Goal: Task Accomplishment & Management: Complete application form

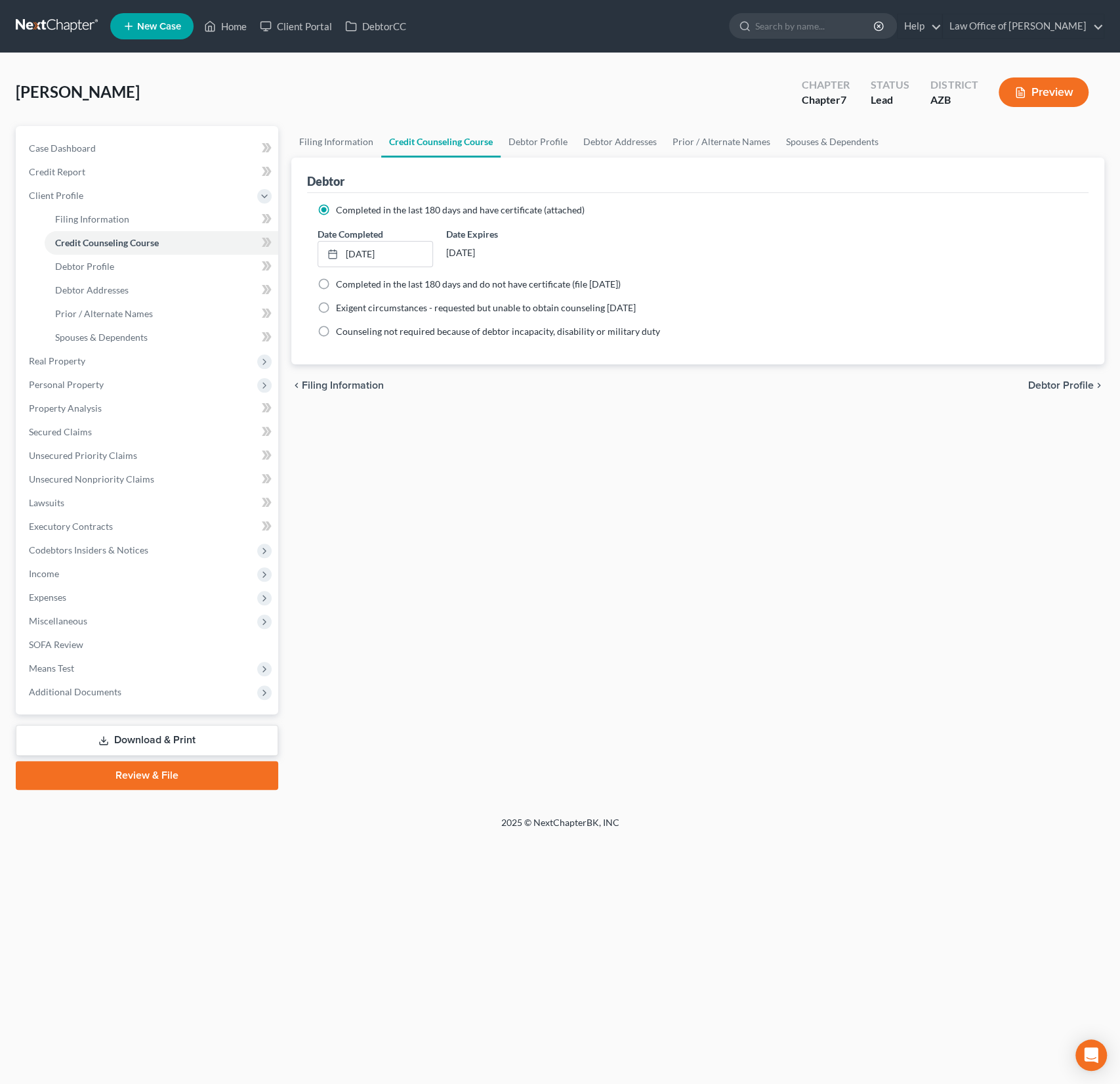
click at [162, 33] on link "New Case" at bounding box center [151, 26] width 83 height 26
click at [238, 25] on link "Home" at bounding box center [225, 26] width 55 height 24
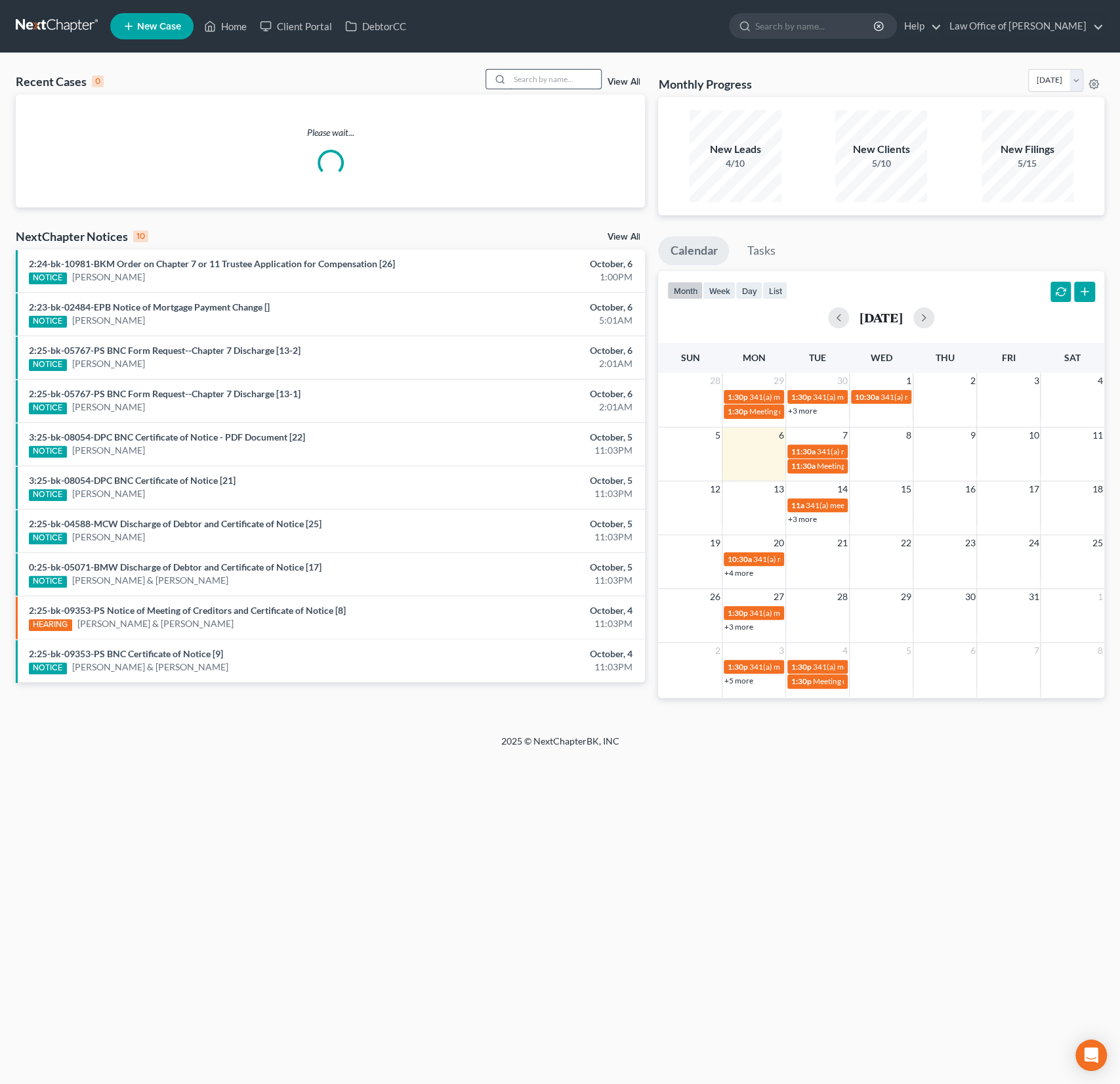
click at [545, 82] on input "search" at bounding box center [555, 79] width 92 height 19
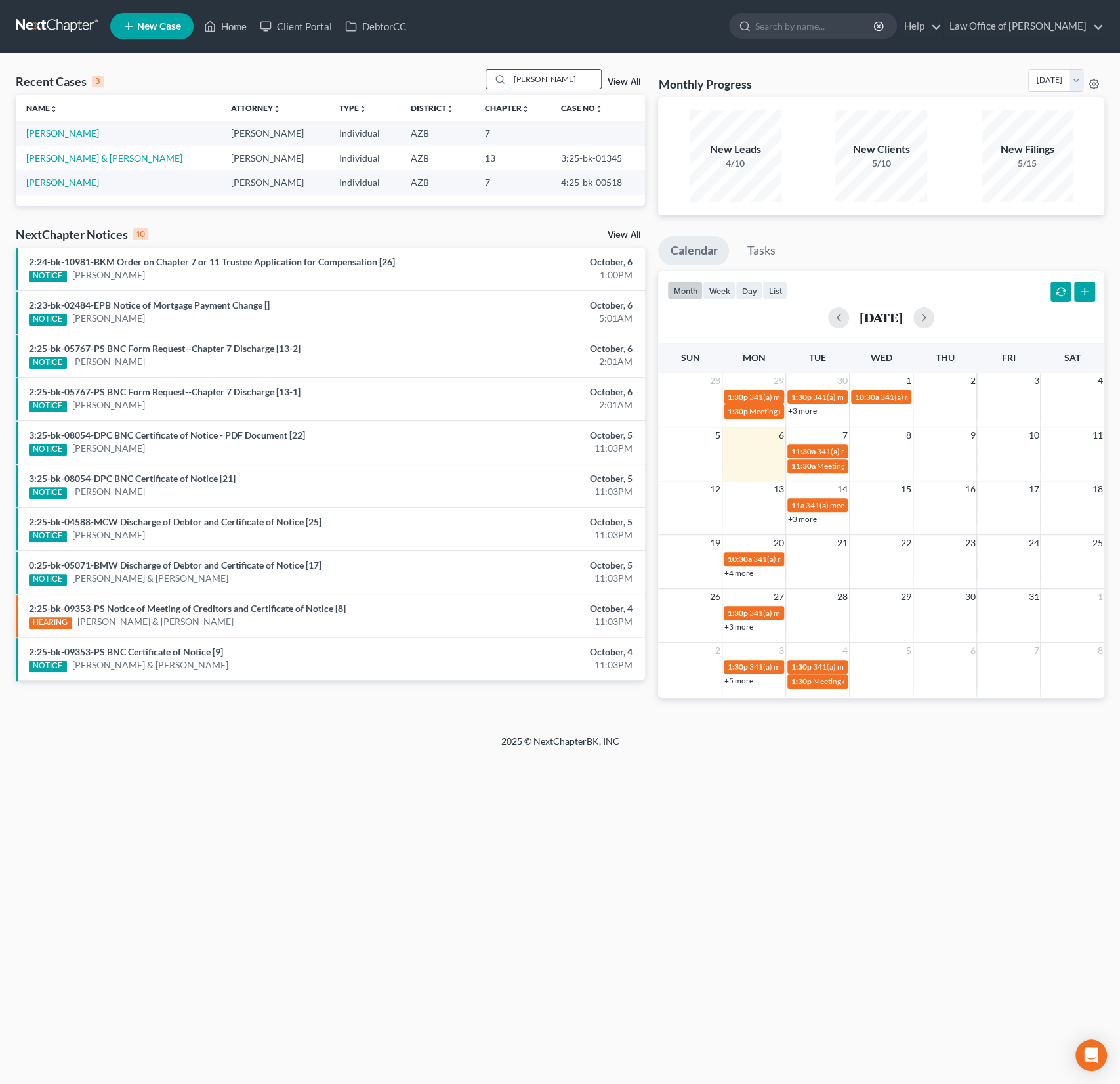
type input "terry"
click at [63, 131] on link "Terry, Trey" at bounding box center [63, 133] width 73 height 11
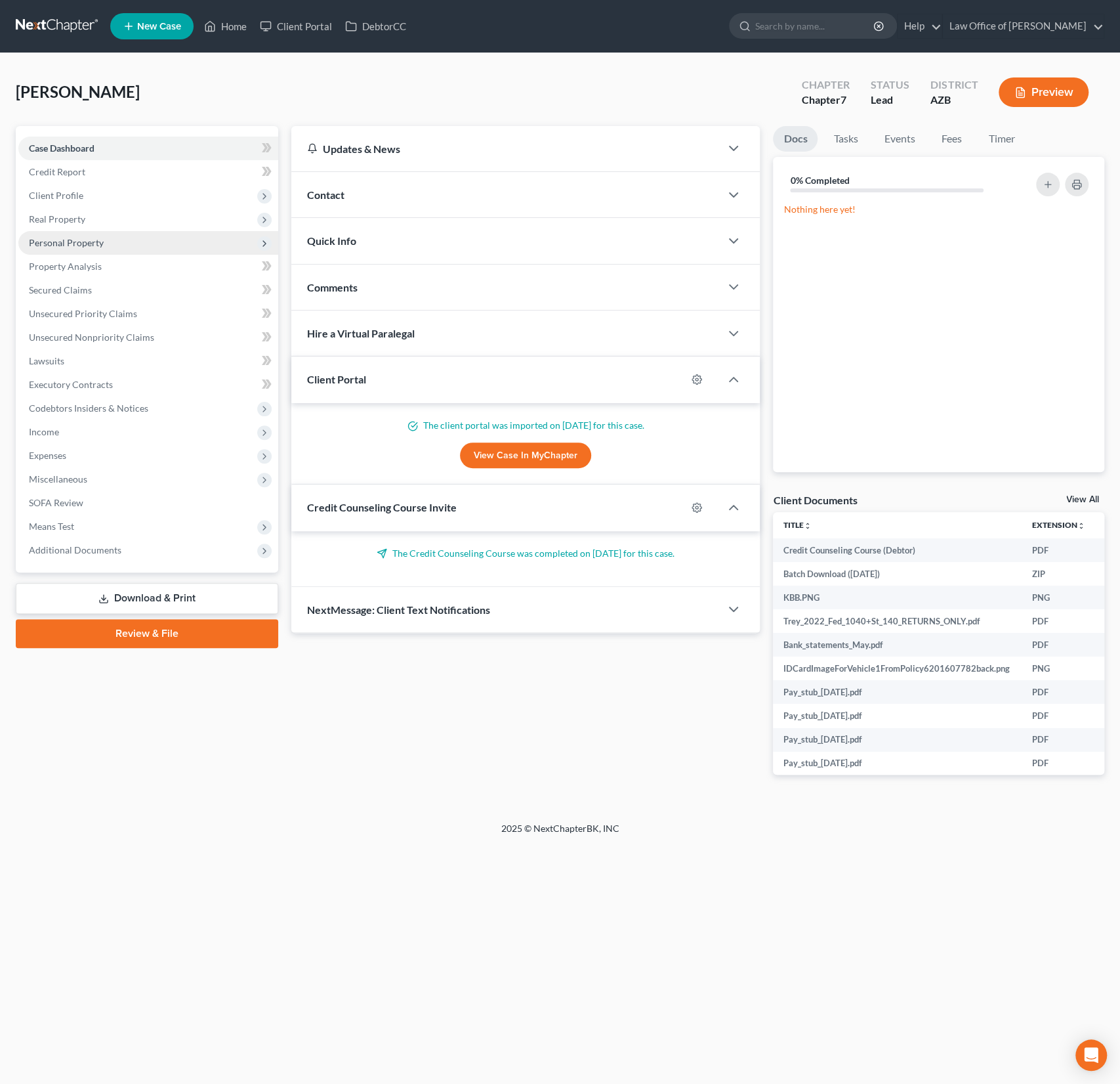
click at [86, 243] on span "Personal Property" at bounding box center [66, 243] width 75 height 11
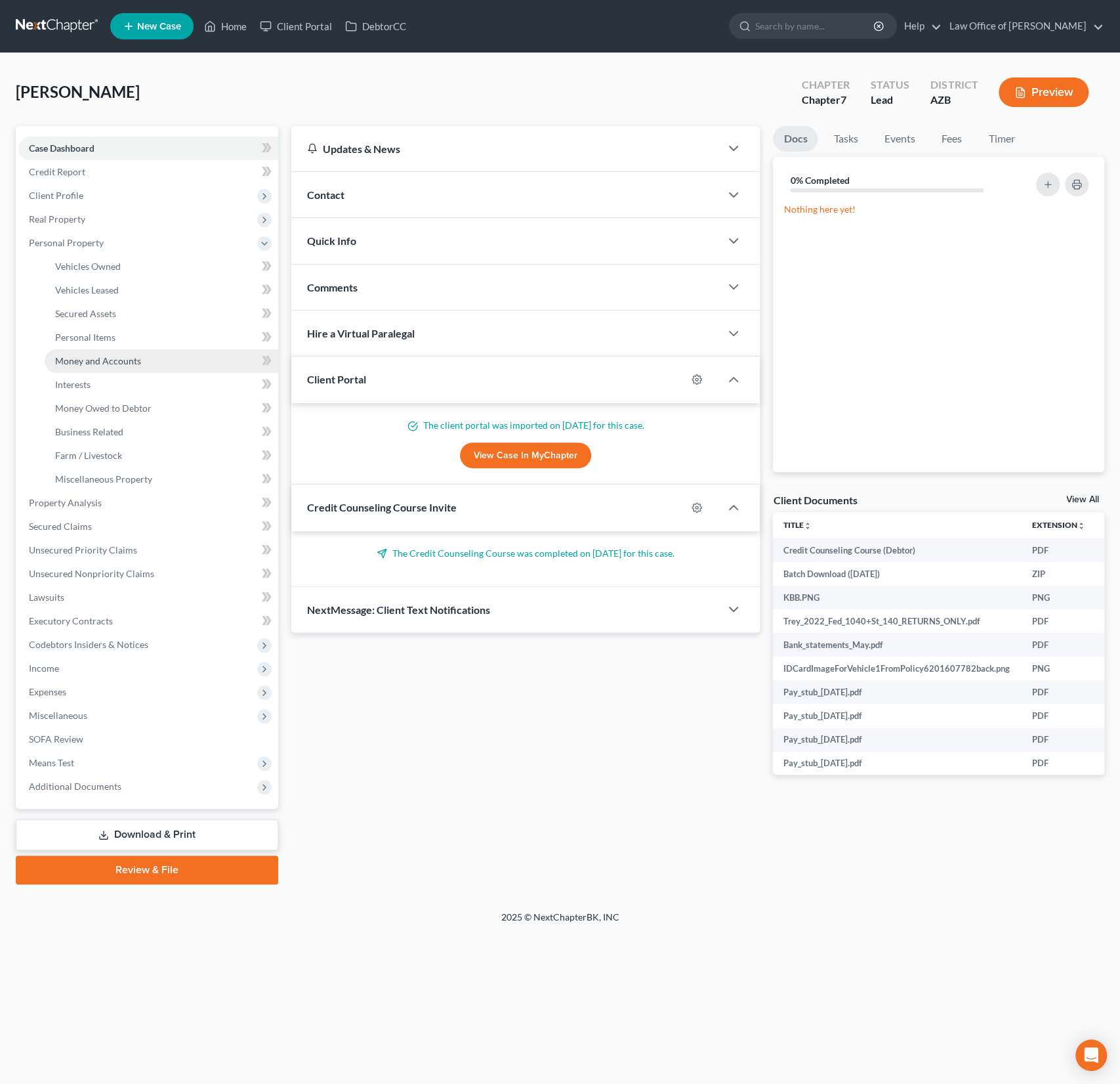
click at [109, 361] on span "Money and Accounts" at bounding box center [98, 361] width 86 height 11
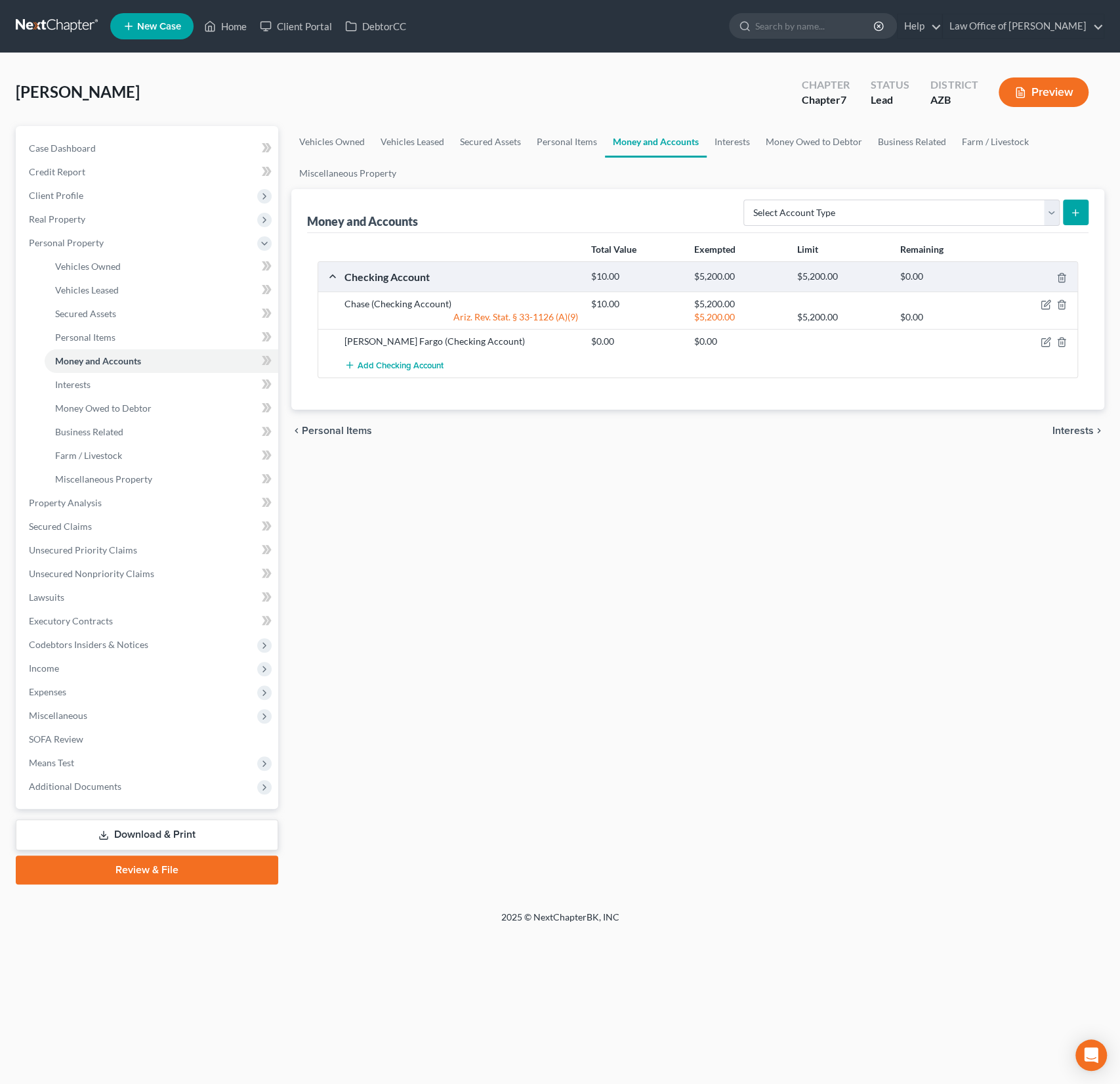
click at [1042, 347] on div "Wells Fargo (Checking Account) $0.00 $0.00" at bounding box center [698, 341] width 759 height 25
click at [1042, 339] on icon "button" at bounding box center [1045, 342] width 10 height 10
select select "3"
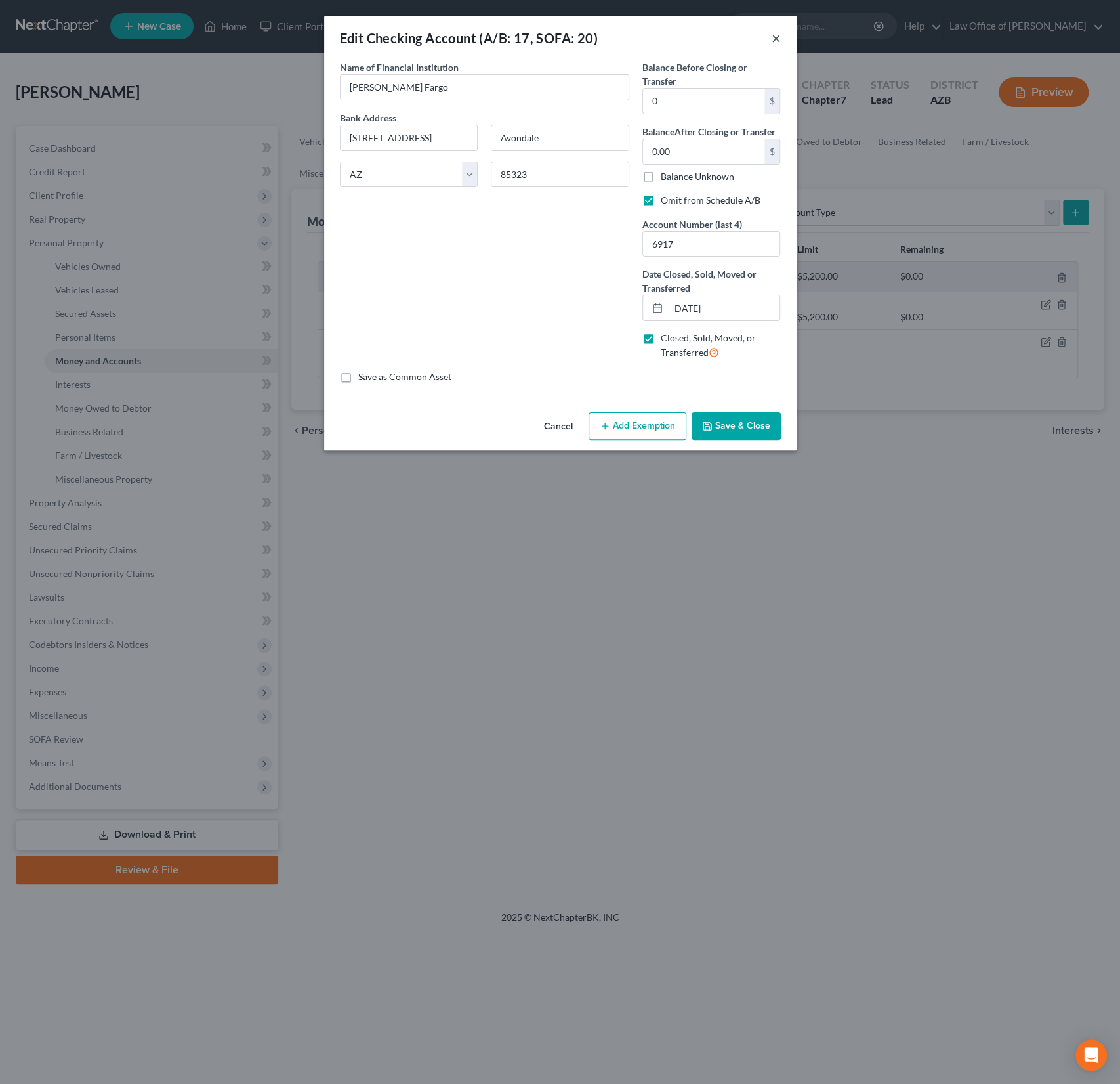
click at [778, 33] on button "×" at bounding box center [776, 38] width 10 height 16
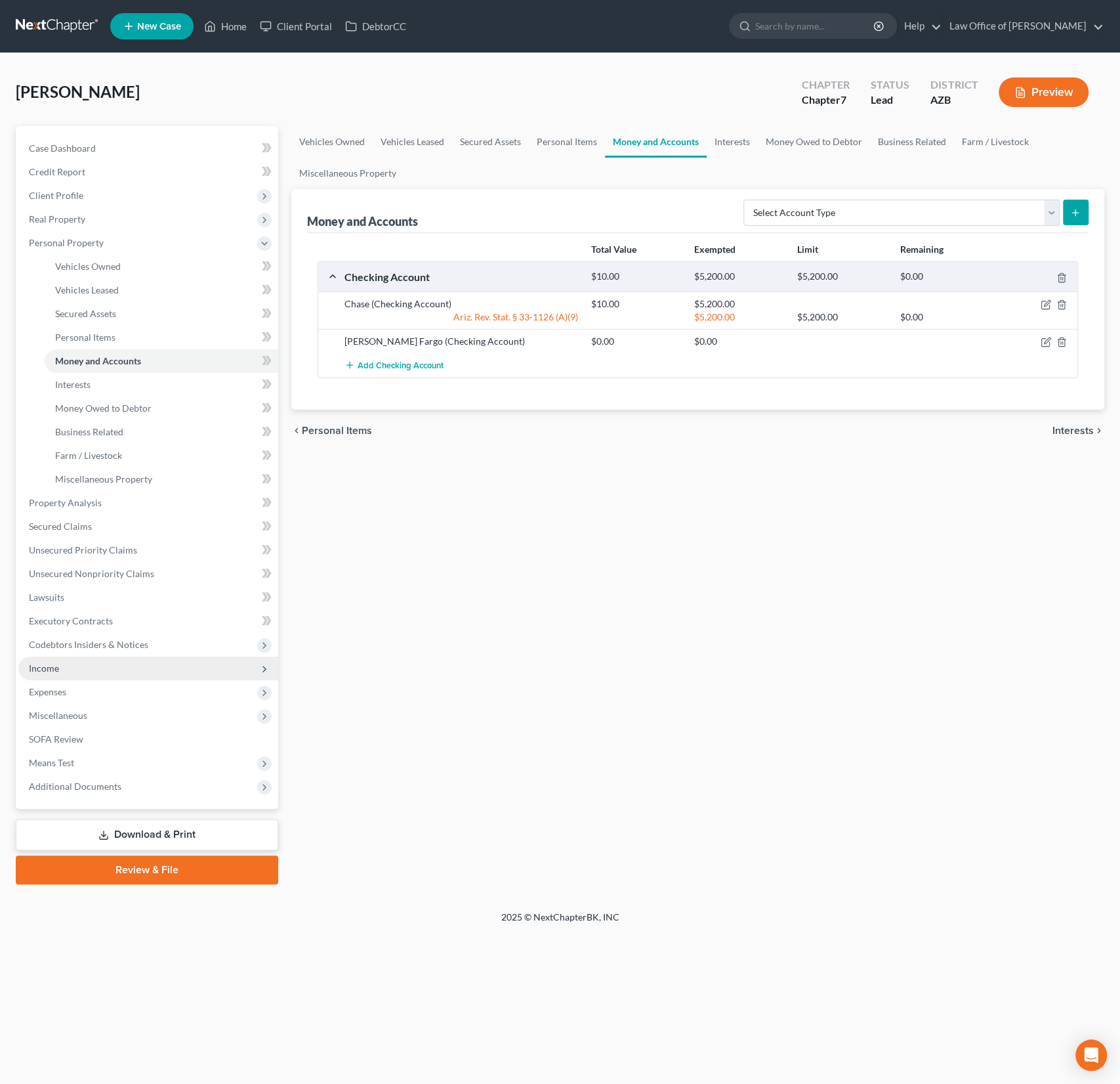
click at [57, 669] on span "Income" at bounding box center [44, 668] width 30 height 11
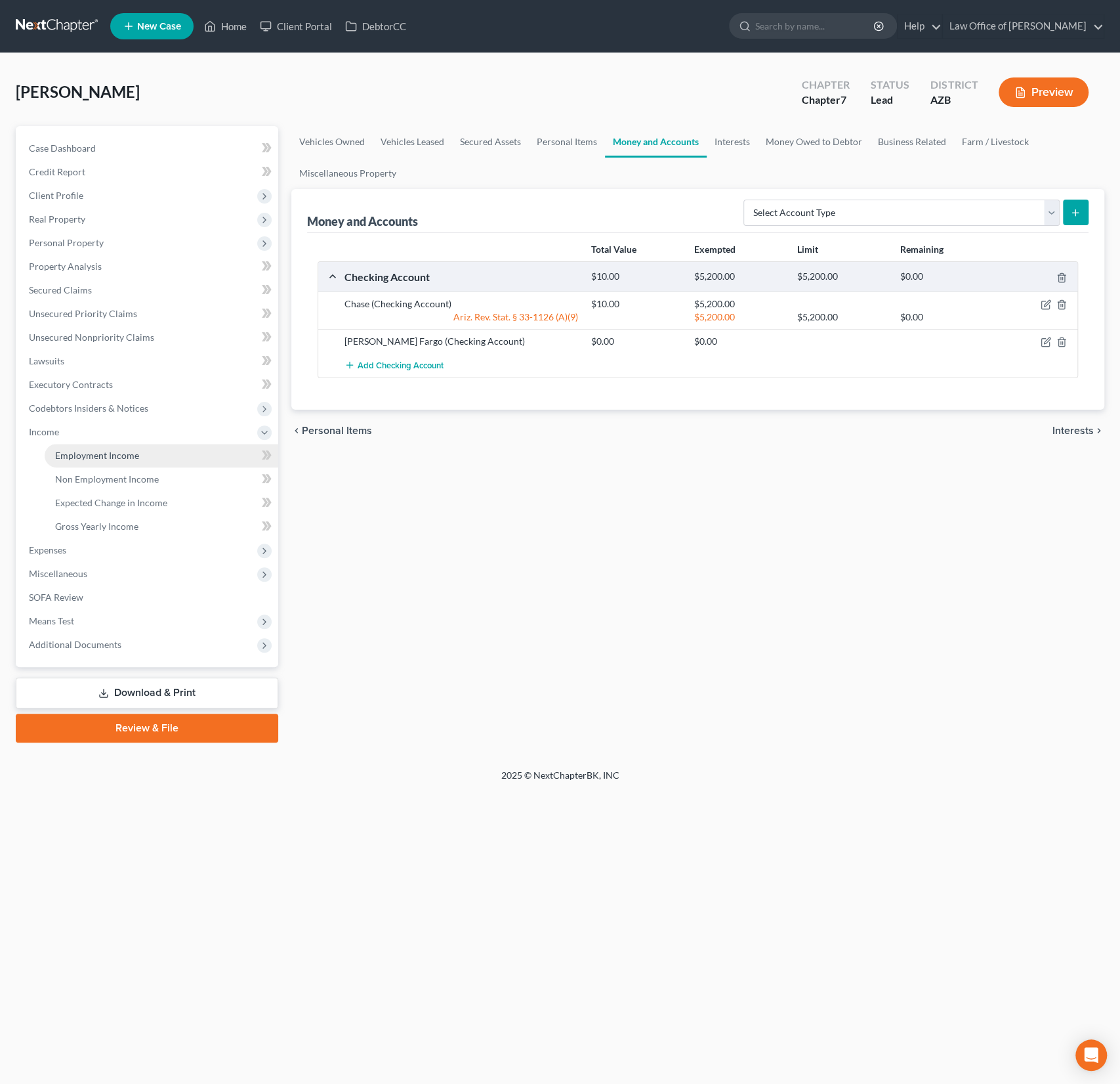
click at [111, 458] on span "Employment Income" at bounding box center [97, 455] width 84 height 11
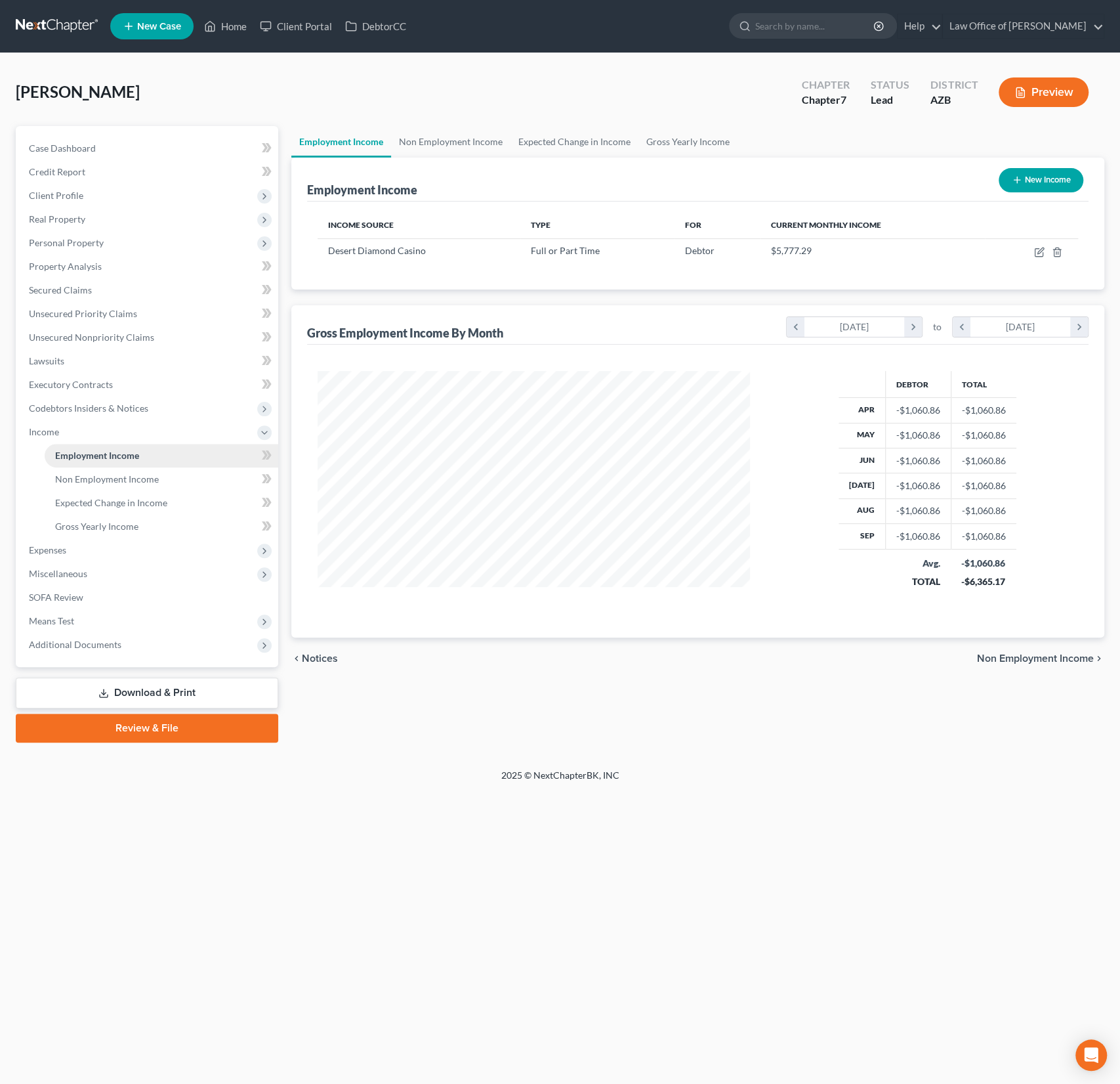
scroll to position [234, 459]
click at [1040, 250] on icon "button" at bounding box center [1039, 251] width 10 height 10
select select "0"
select select "3"
select select "2"
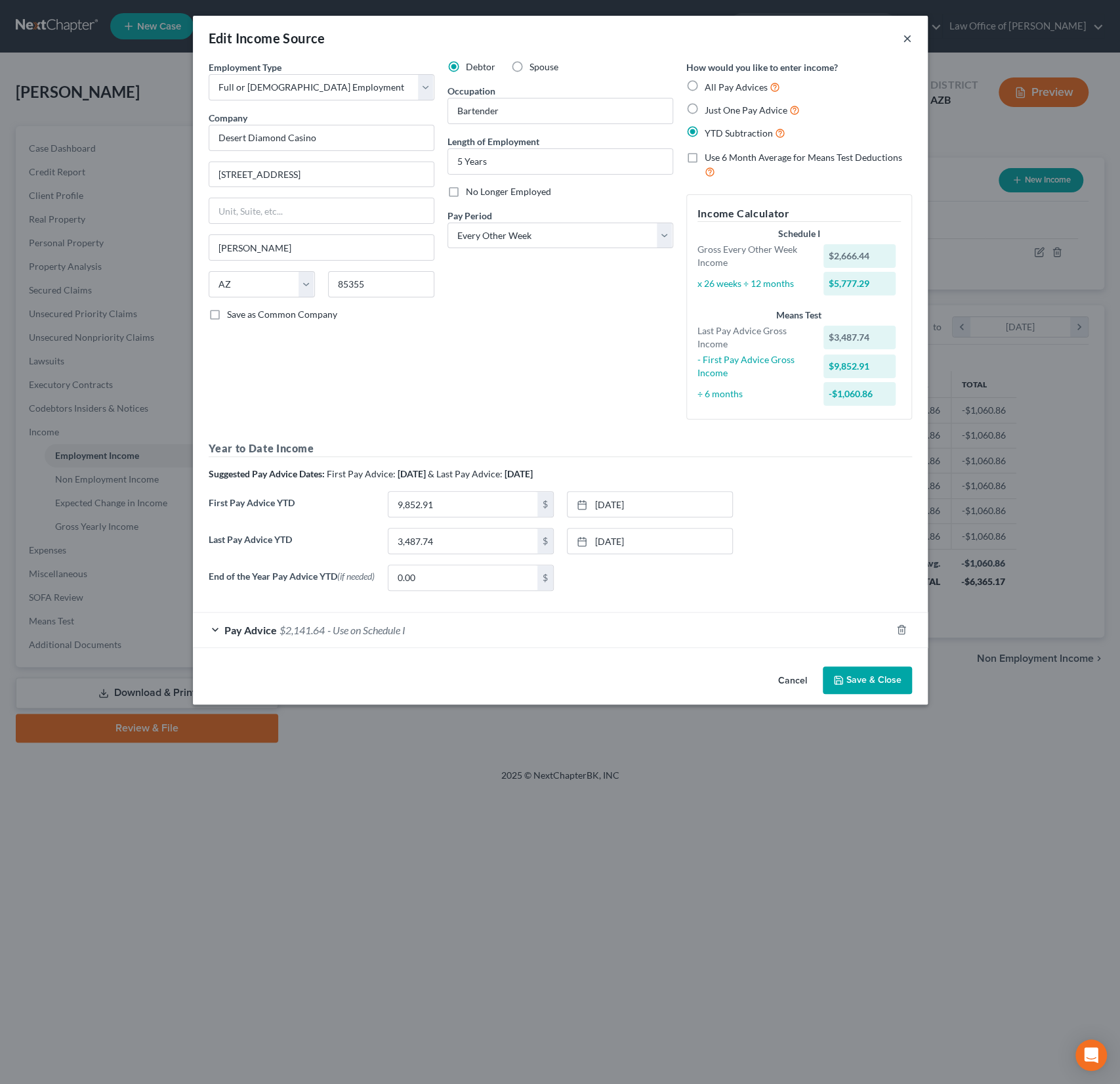
click at [908, 36] on button "×" at bounding box center [908, 38] width 10 height 16
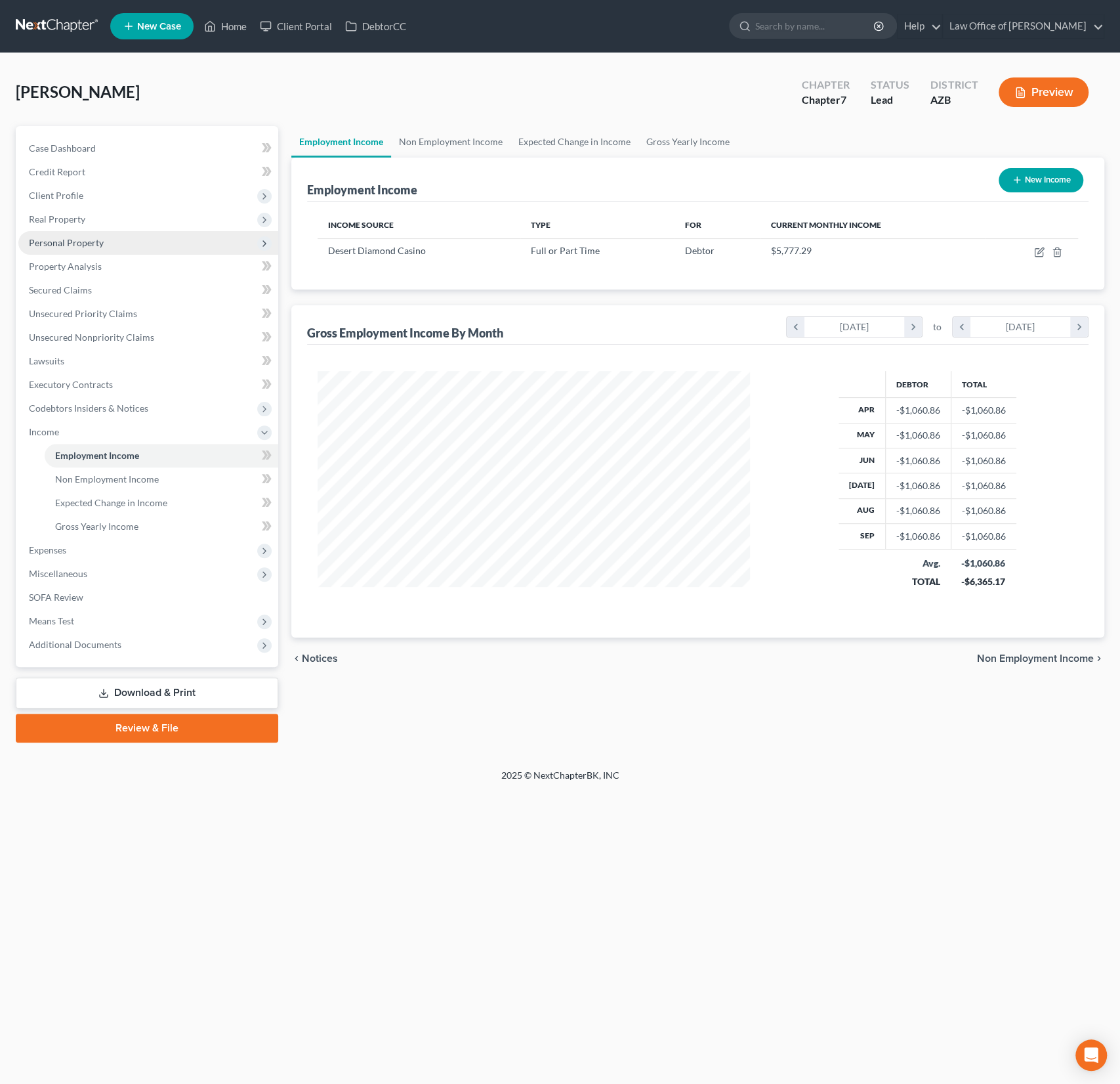
click at [77, 231] on span "Personal Property" at bounding box center [148, 243] width 260 height 24
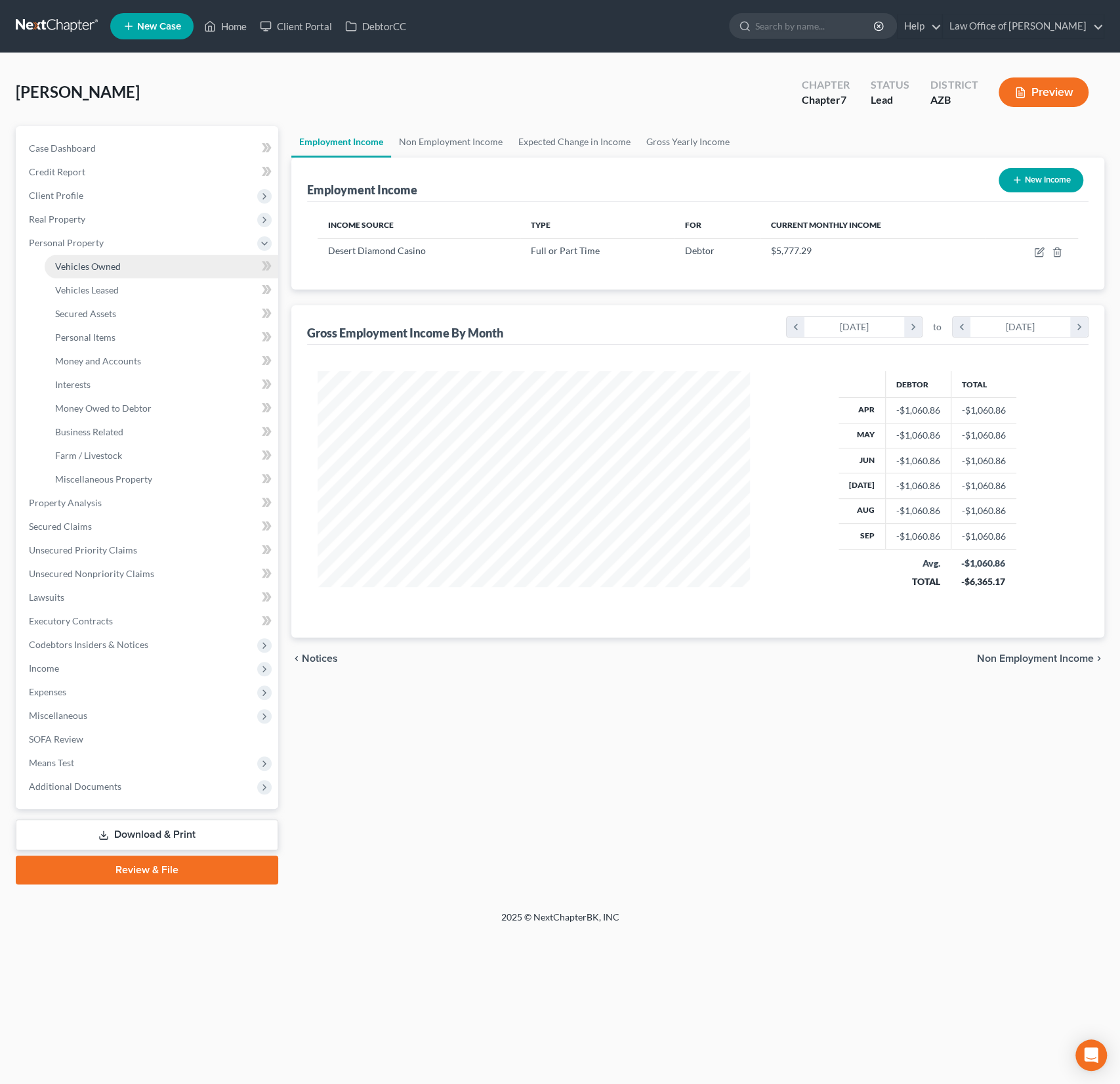
click at [92, 266] on span "Vehicles Owned" at bounding box center [88, 266] width 66 height 11
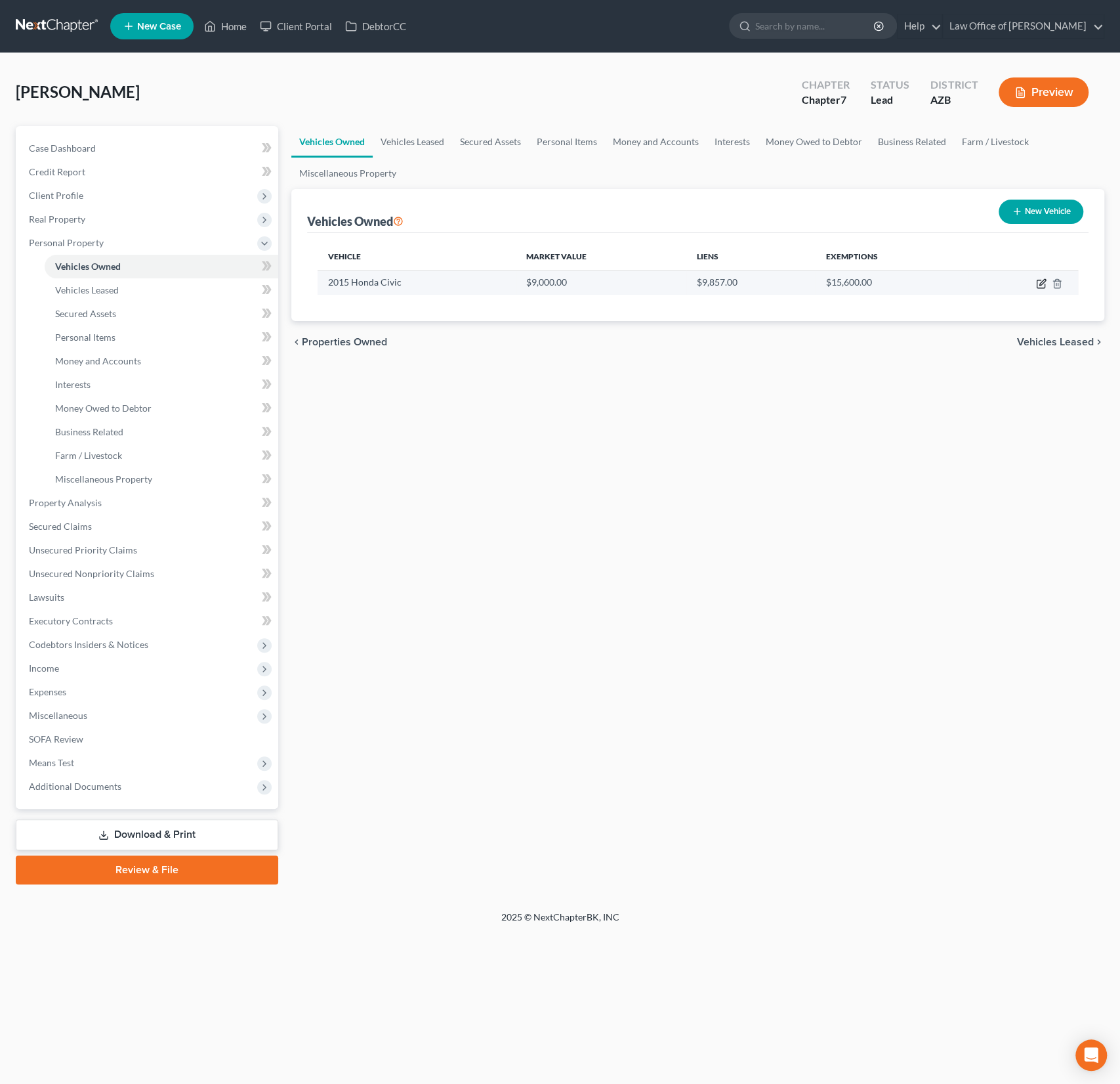
click at [1041, 281] on icon "button" at bounding box center [1042, 282] width 6 height 6
select select "0"
select select "11"
select select "2"
select select "0"
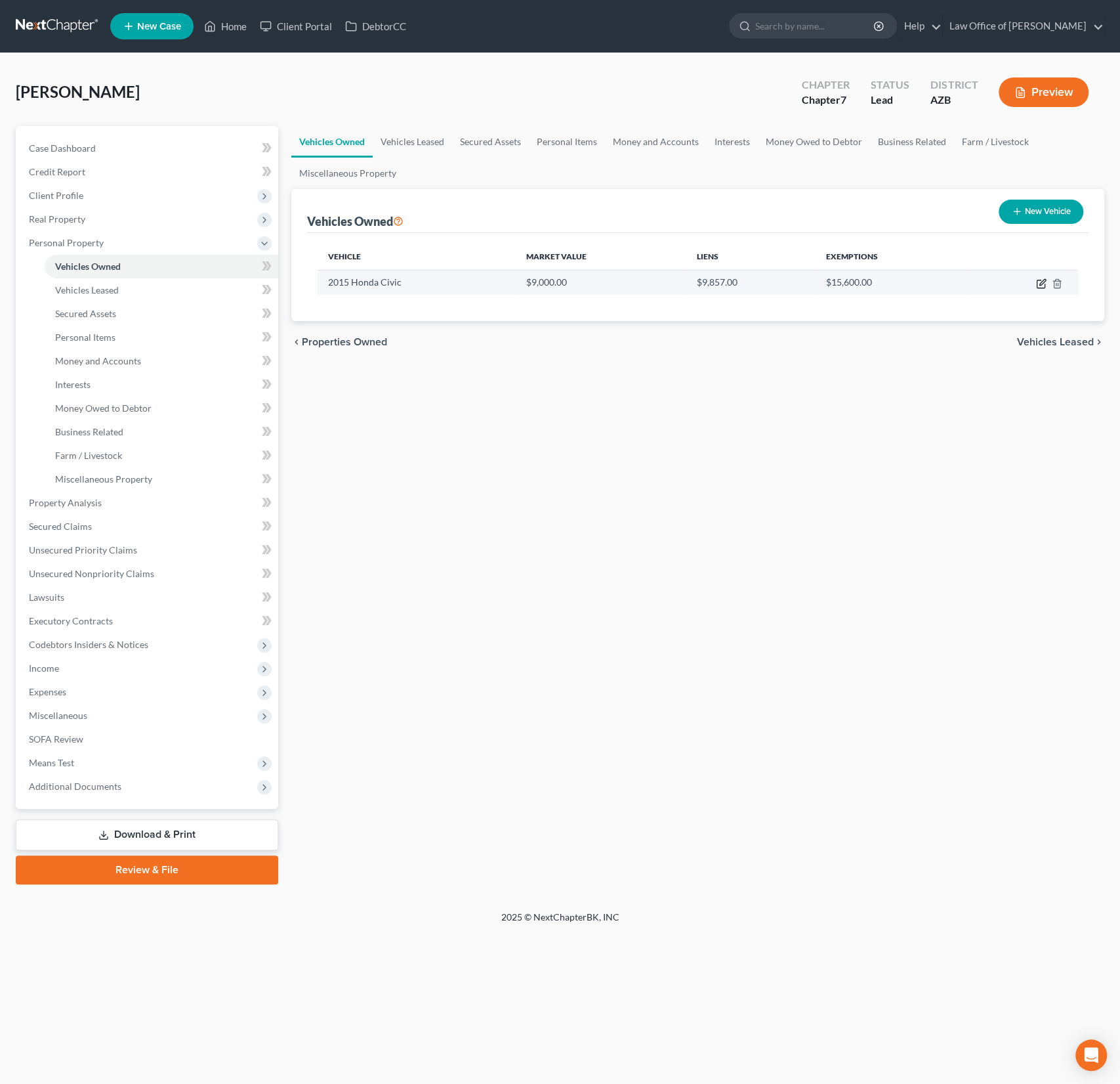
select select "21"
select select "0"
select select "2"
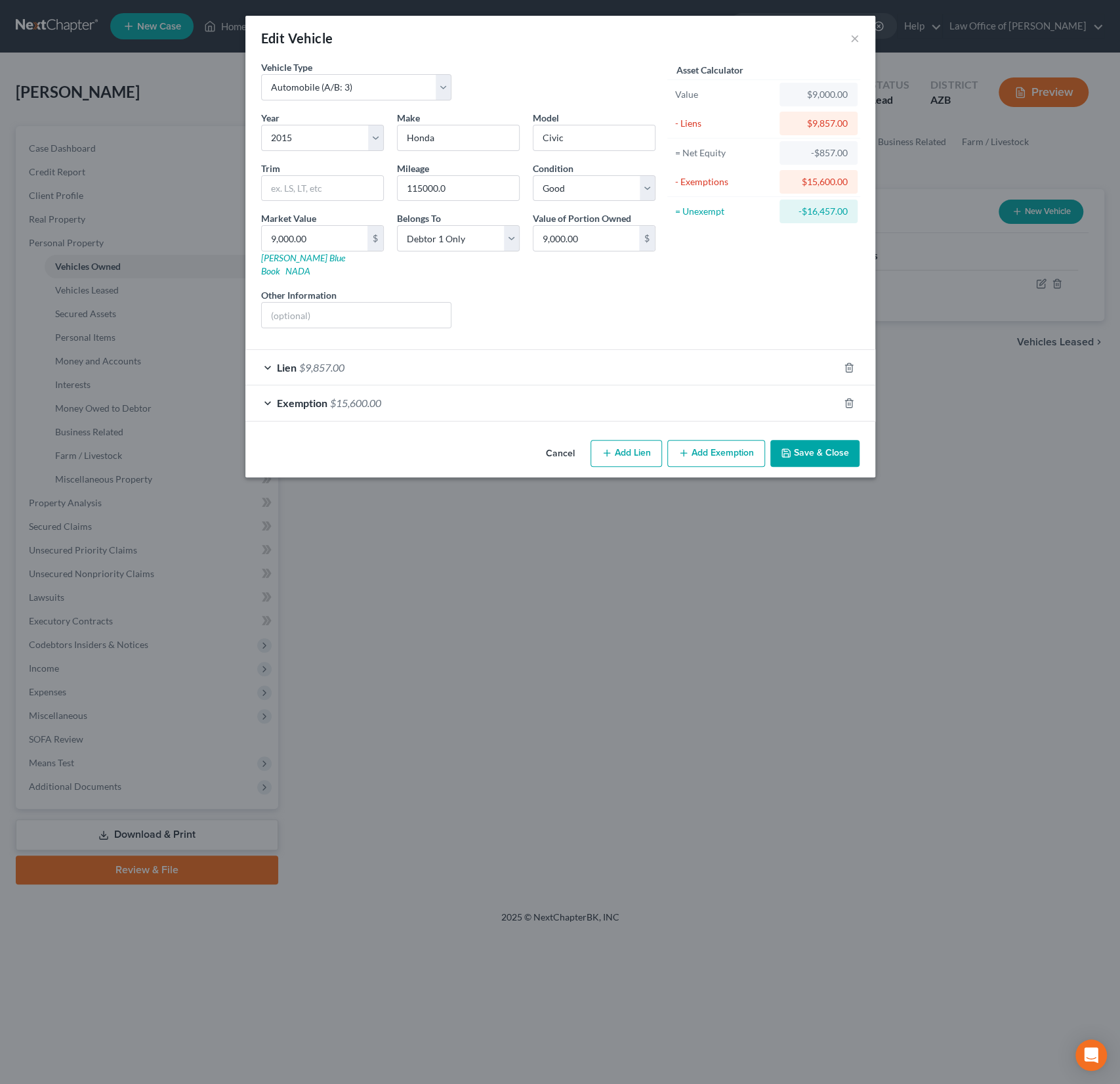
click at [398, 364] on div "Lien $9,857.00" at bounding box center [542, 367] width 593 height 35
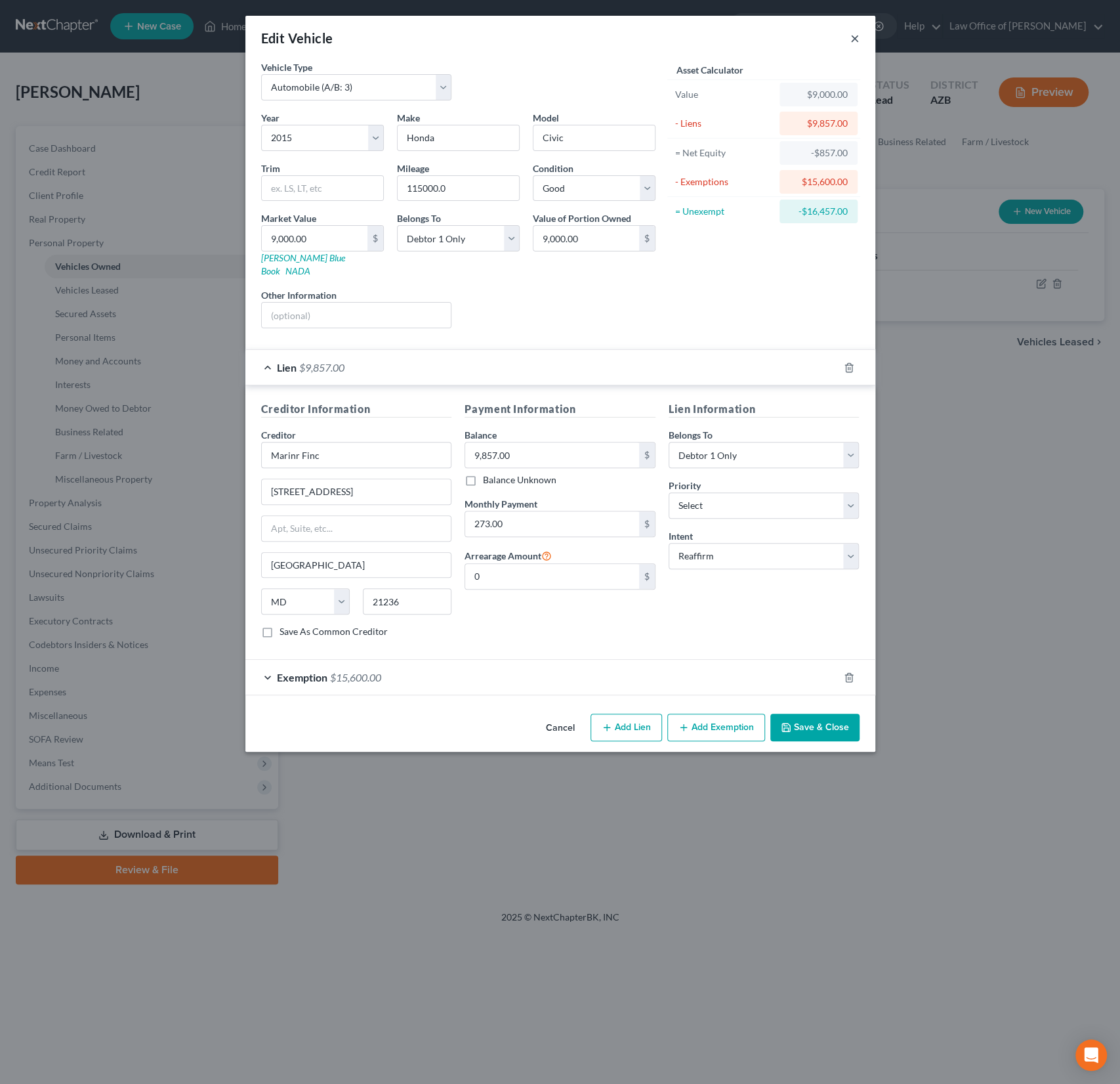
click at [854, 37] on button "×" at bounding box center [855, 38] width 10 height 16
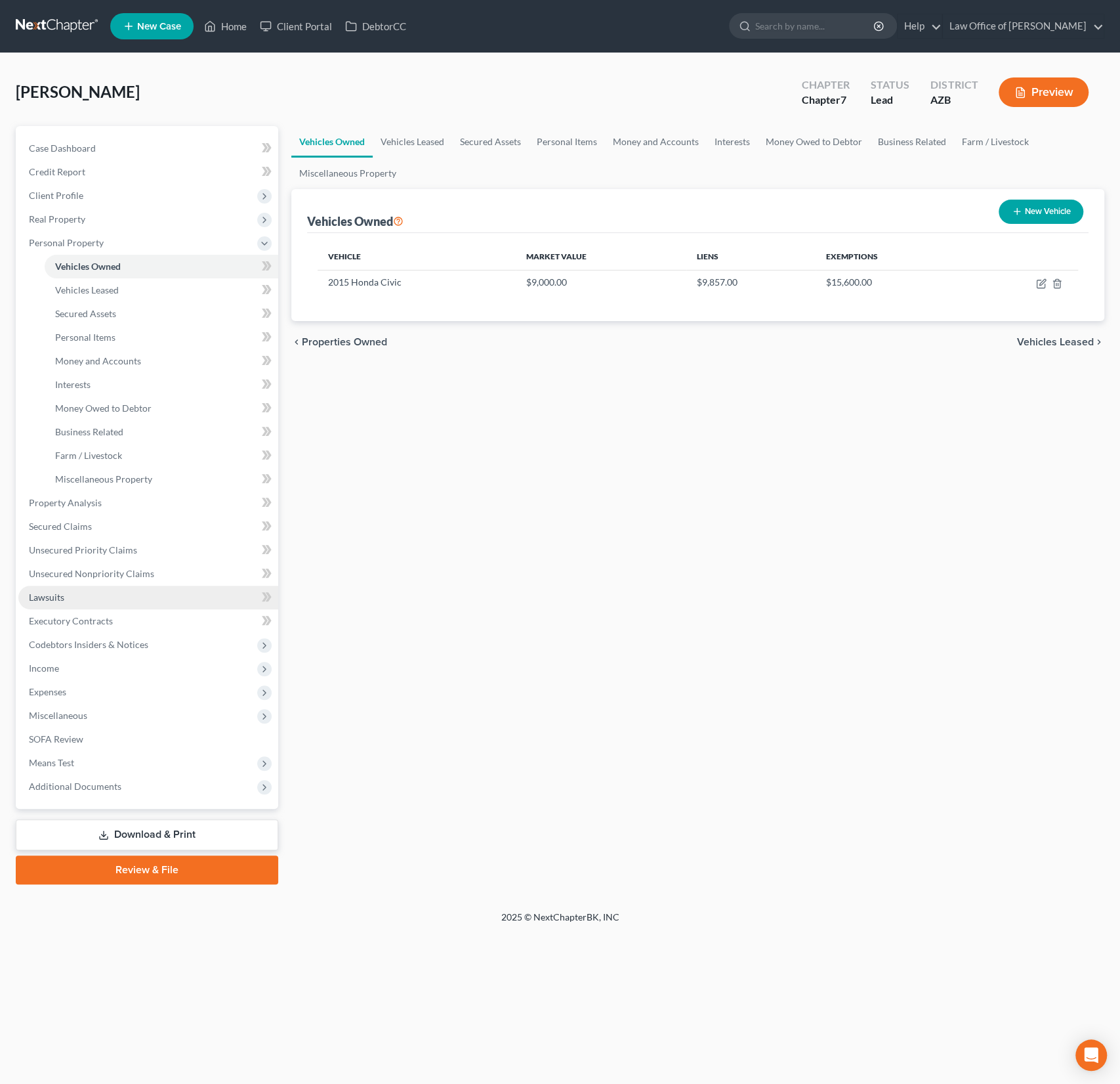
click at [66, 599] on link "Lawsuits" at bounding box center [148, 597] width 260 height 24
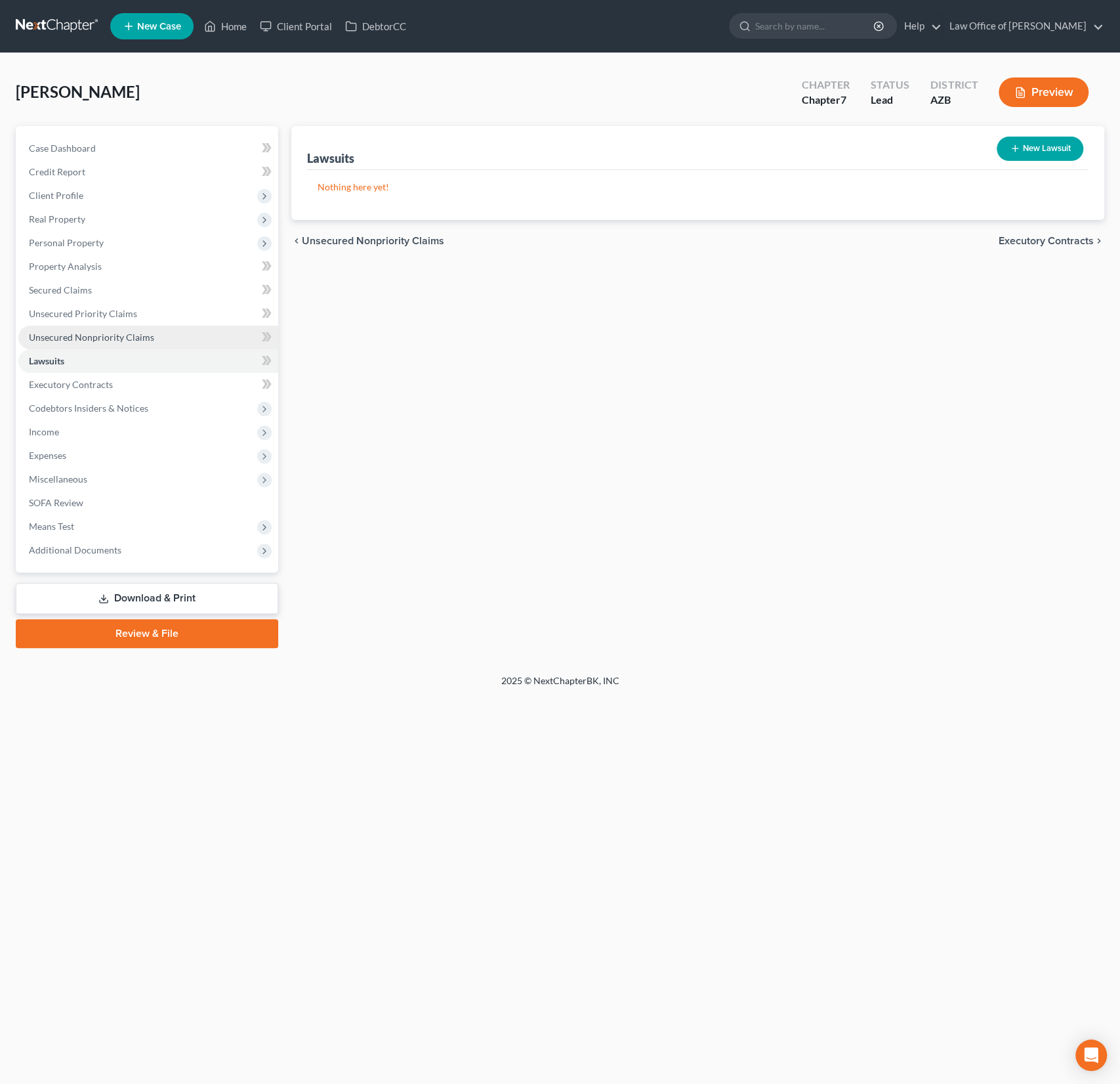
click at [60, 337] on span "Unsecured Nonpriority Claims" at bounding box center [91, 337] width 125 height 11
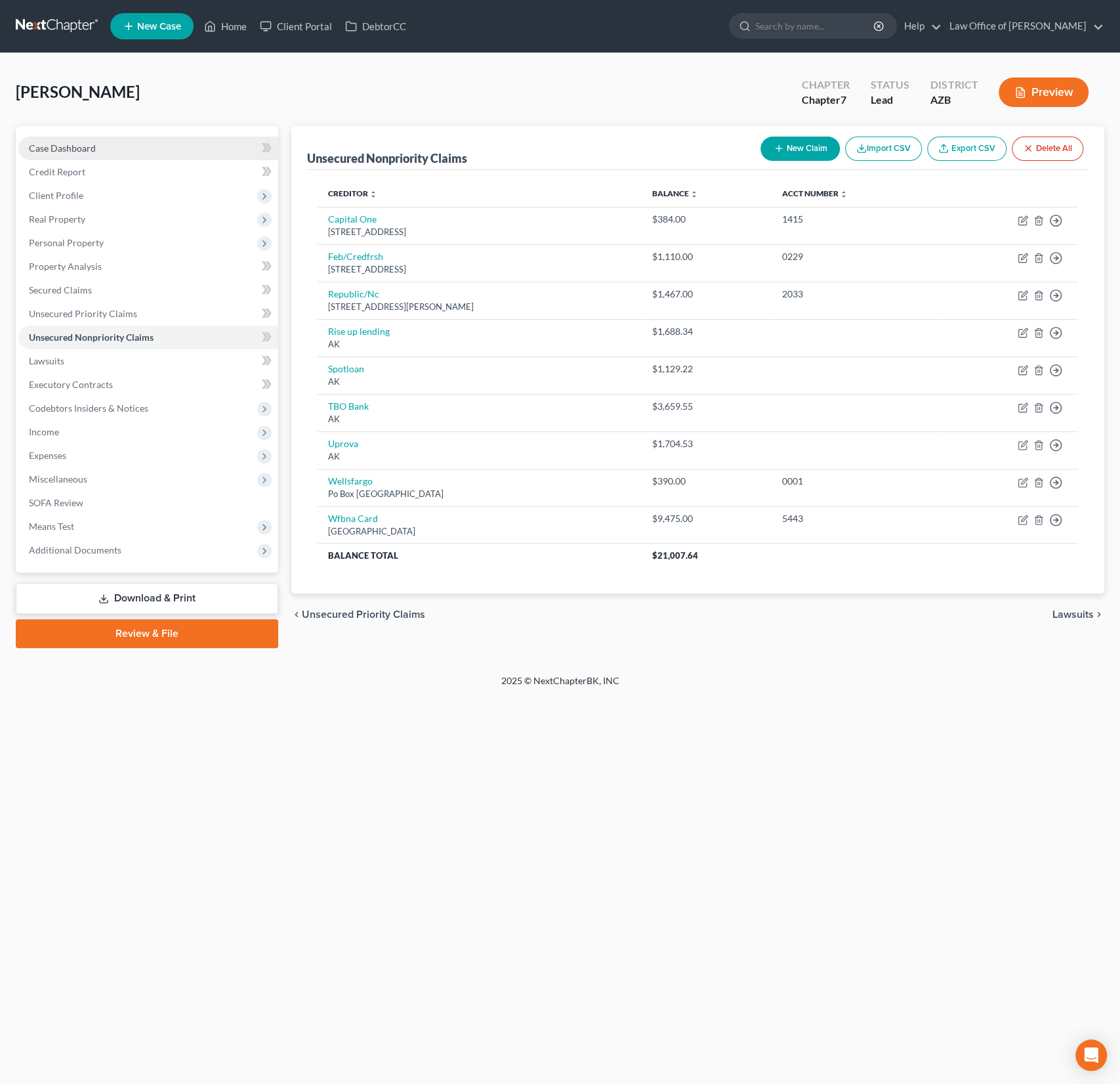
click at [75, 154] on link "Case Dashboard" at bounding box center [148, 148] width 260 height 24
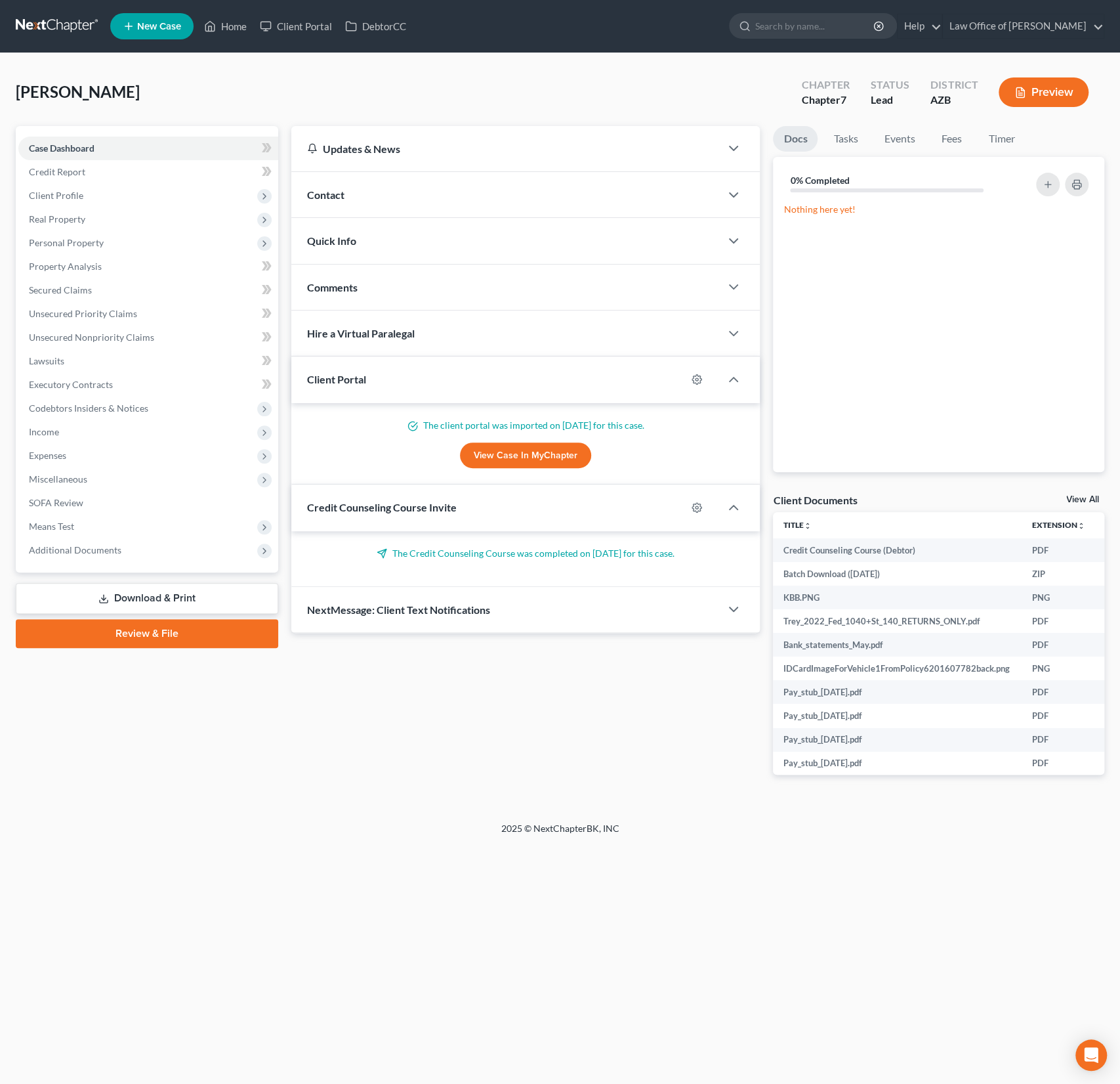
click at [387, 283] on div "Comments" at bounding box center [506, 287] width 430 height 45
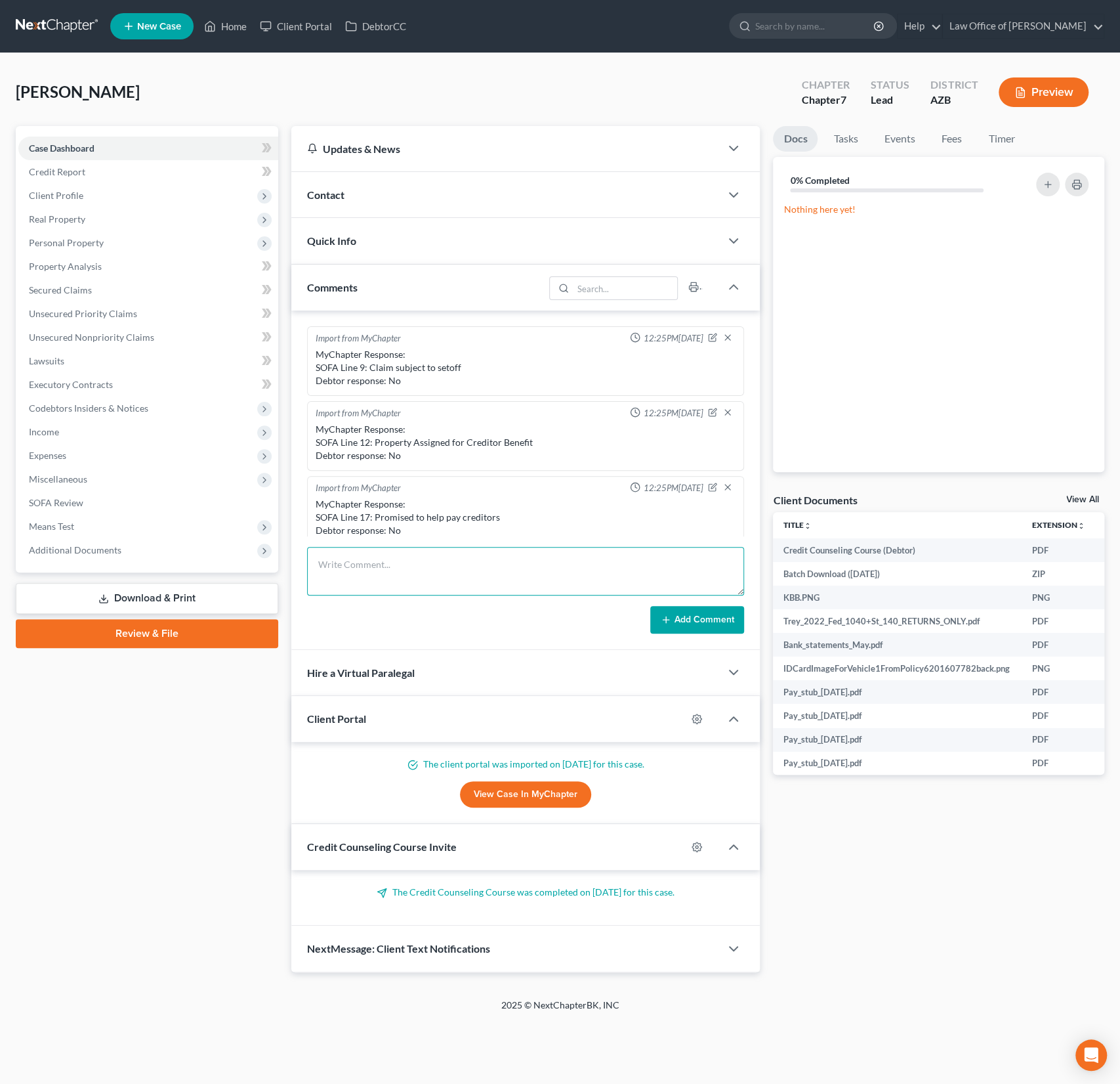
click at [360, 573] on textarea at bounding box center [526, 571] width 438 height 48
click at [534, 587] on textarea "Reviewed bank statements and due to the high volume of activity suggested a del…" at bounding box center [526, 571] width 438 height 48
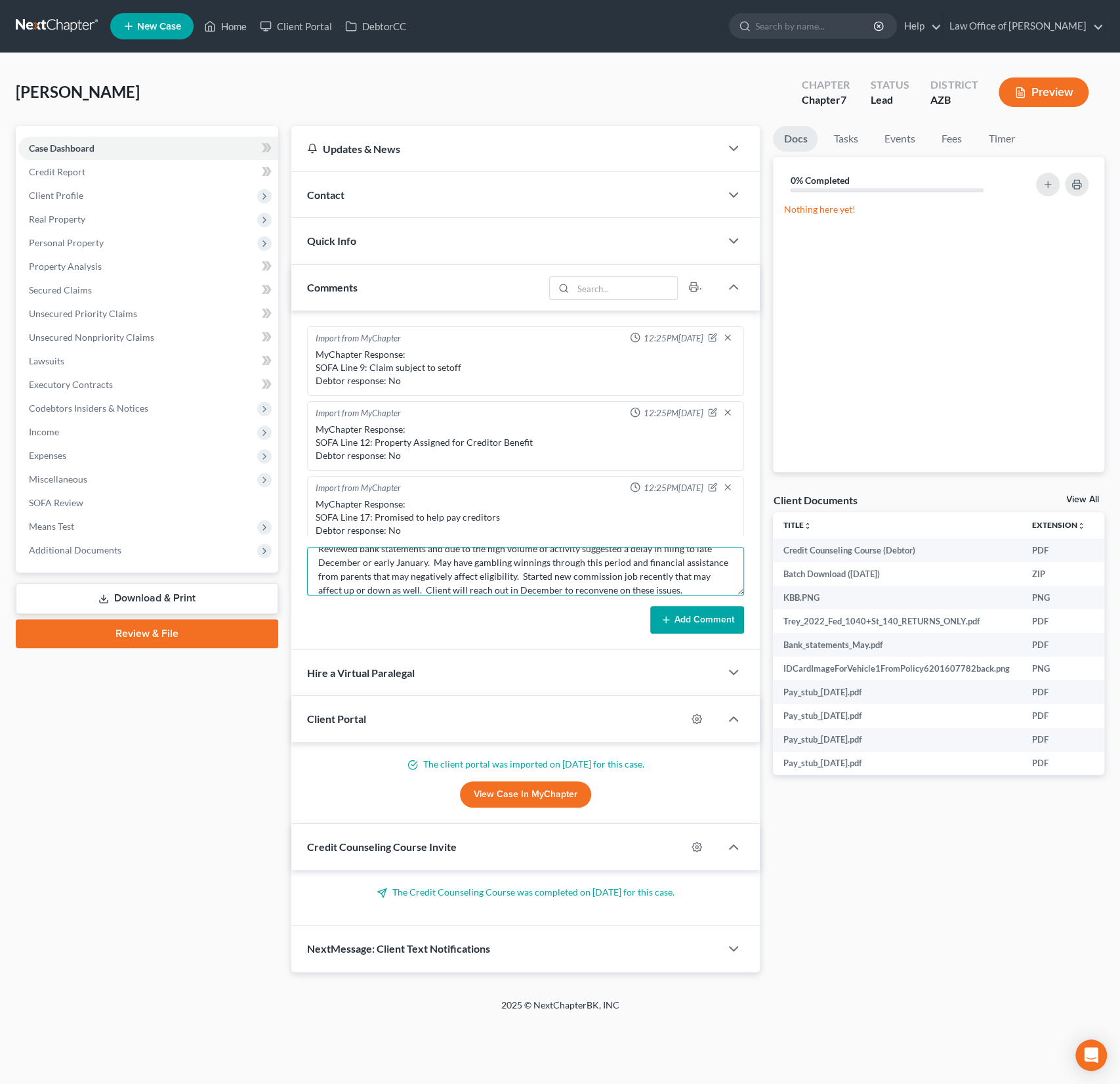
type textarea "Reviewed bank statements and due to the high volume of activity suggested a del…"
click at [686, 615] on button "Add Comment" at bounding box center [697, 619] width 94 height 28
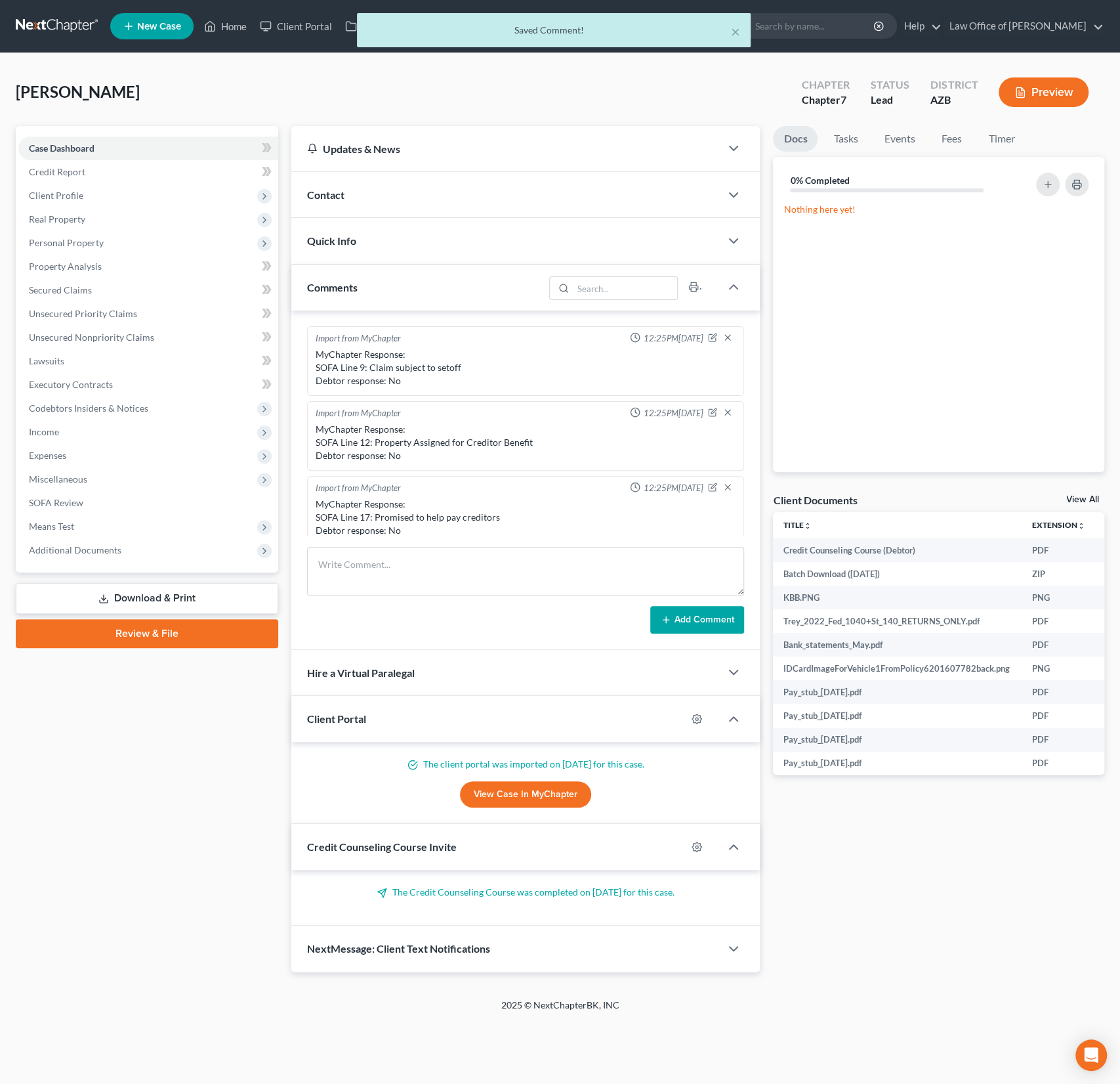
scroll to position [318, 0]
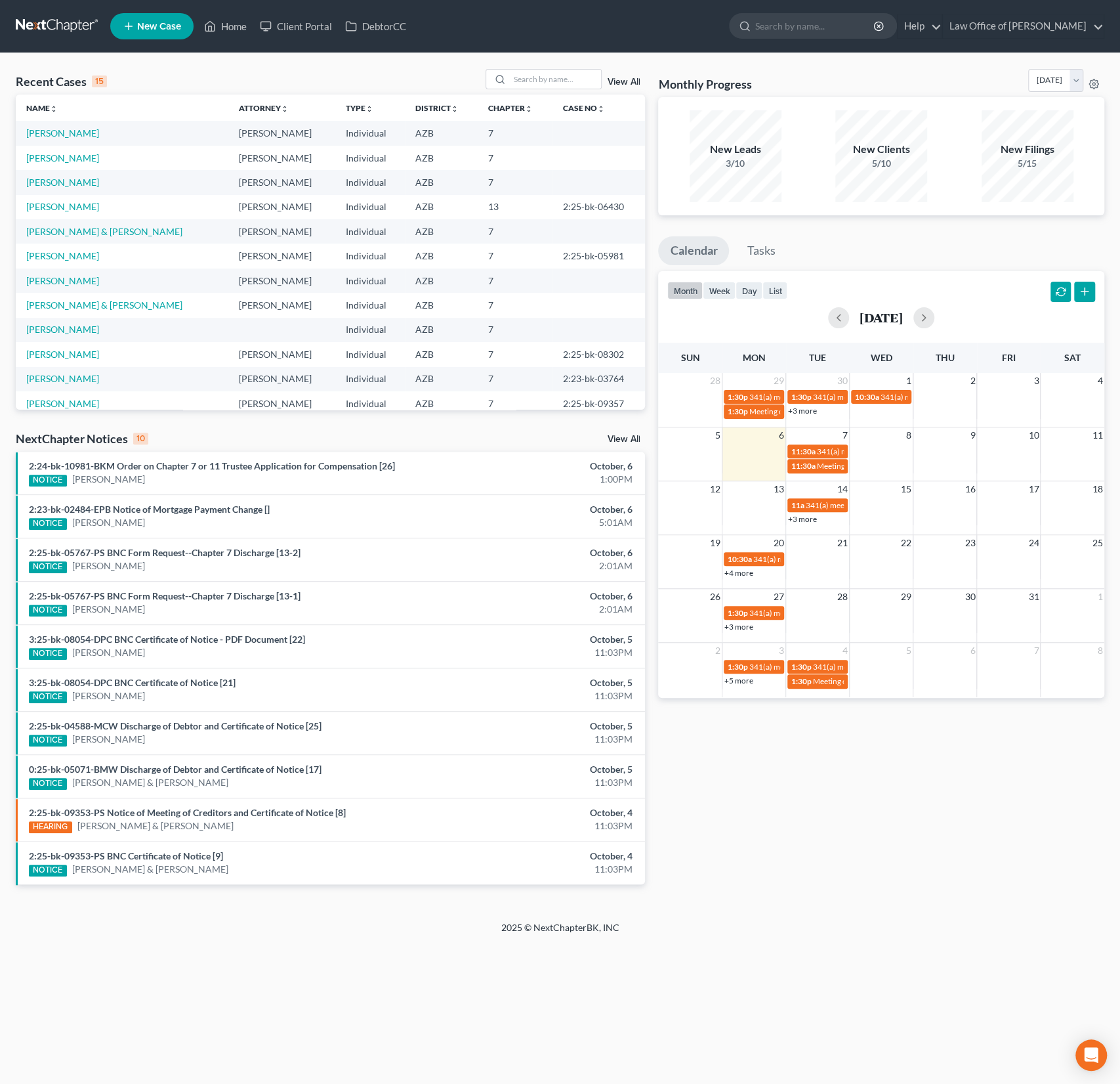
click at [143, 28] on span "New Case" at bounding box center [159, 26] width 44 height 10
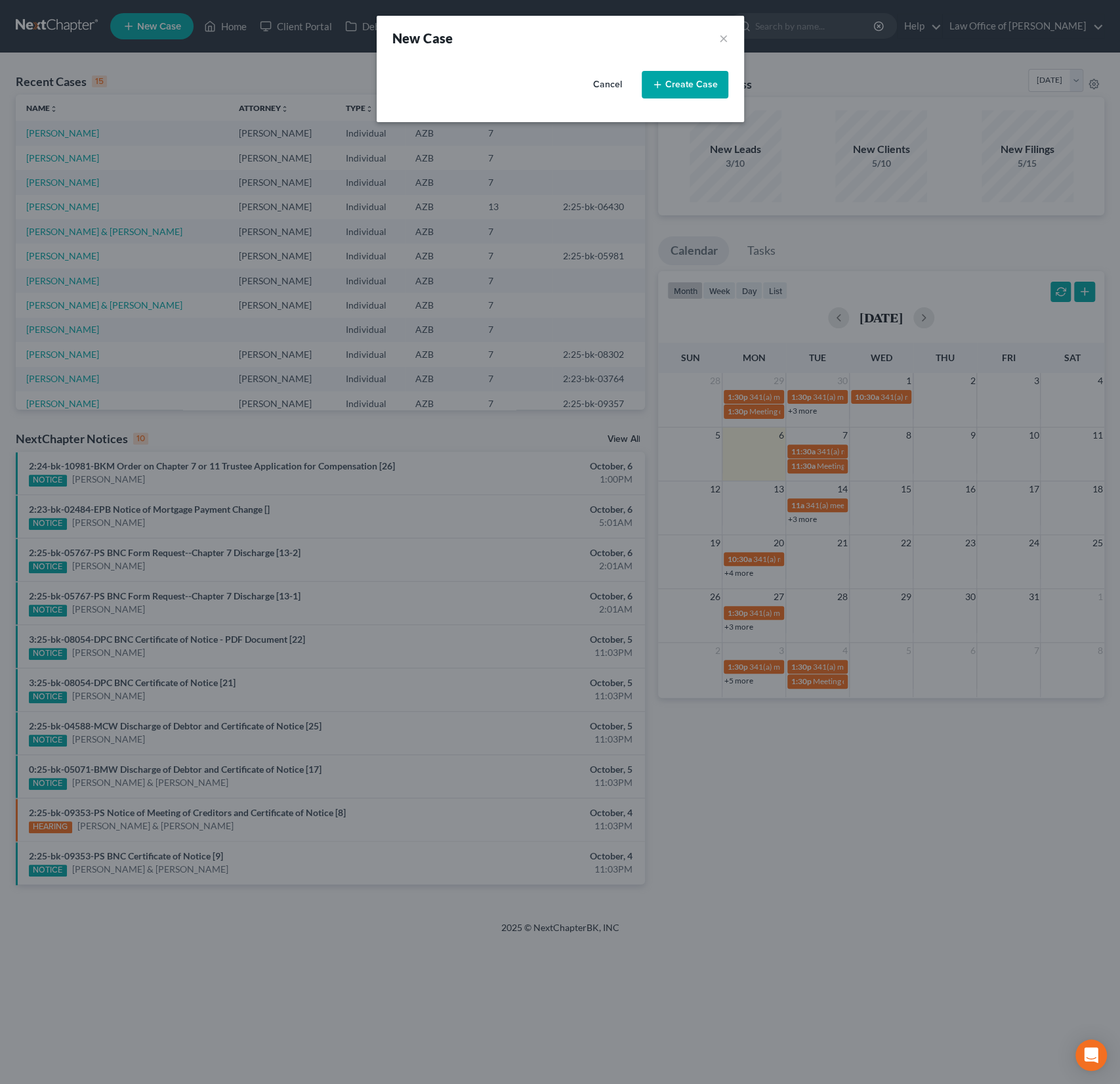
select select "4"
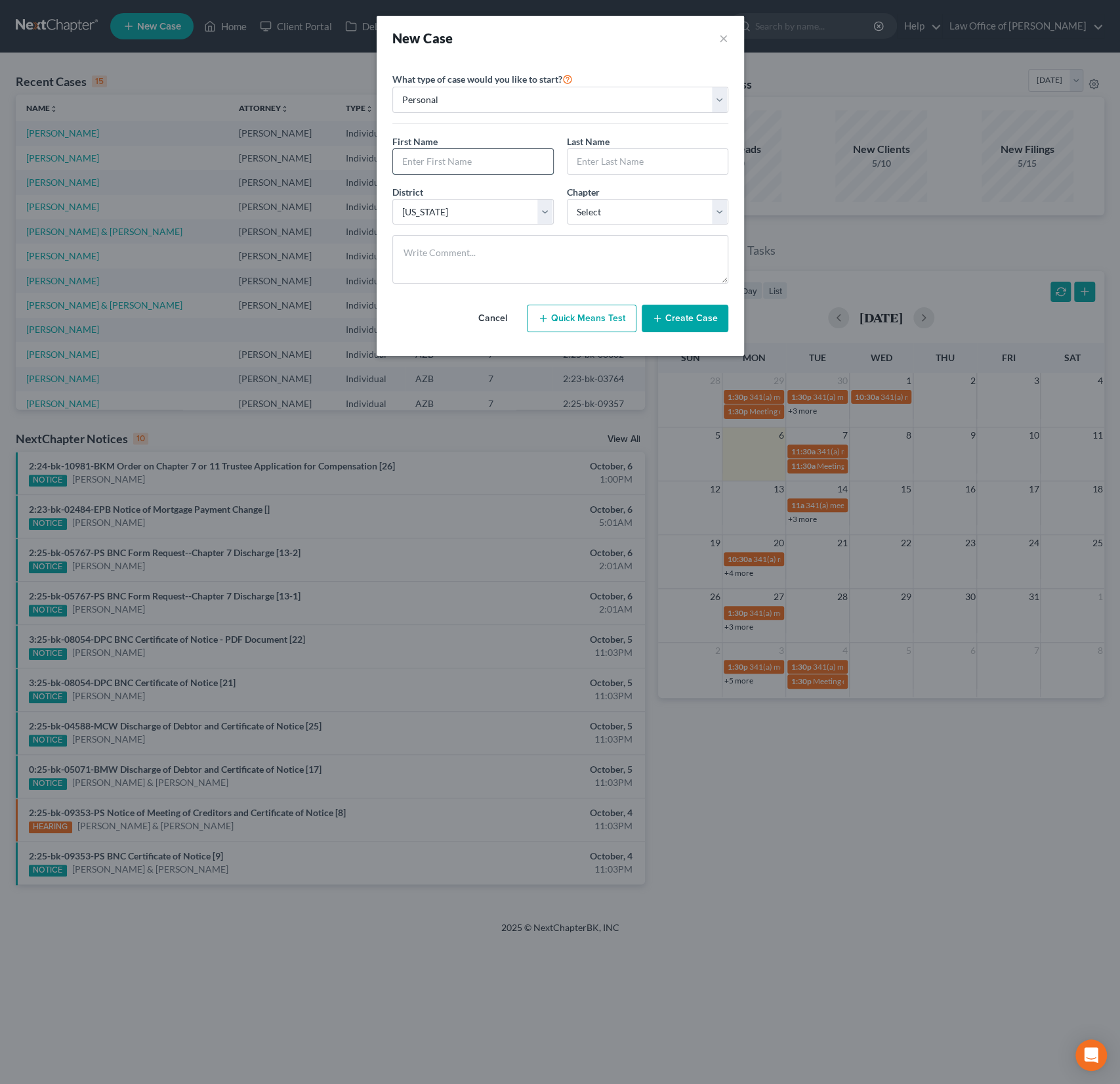
click at [439, 154] on input "text" at bounding box center [473, 161] width 160 height 25
type input "Ashley"
type input "Gentilini"
click at [620, 219] on select "Select 7 11 12 13" at bounding box center [648, 212] width 162 height 26
select select "0"
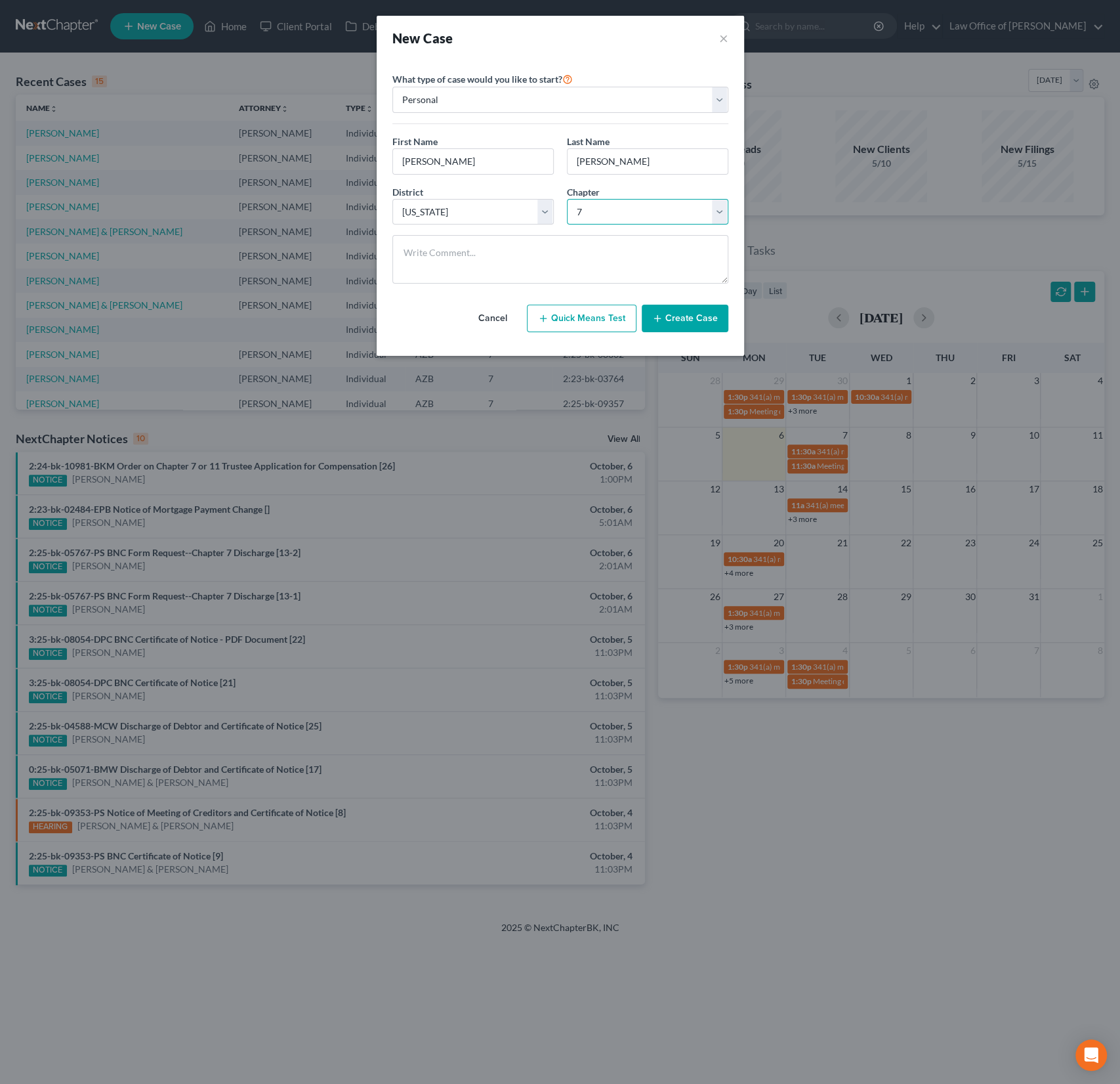
click at [567, 199] on select "Select 7 11 12 13" at bounding box center [648, 212] width 162 height 26
click at [703, 306] on button "Create Case" at bounding box center [685, 318] width 86 height 28
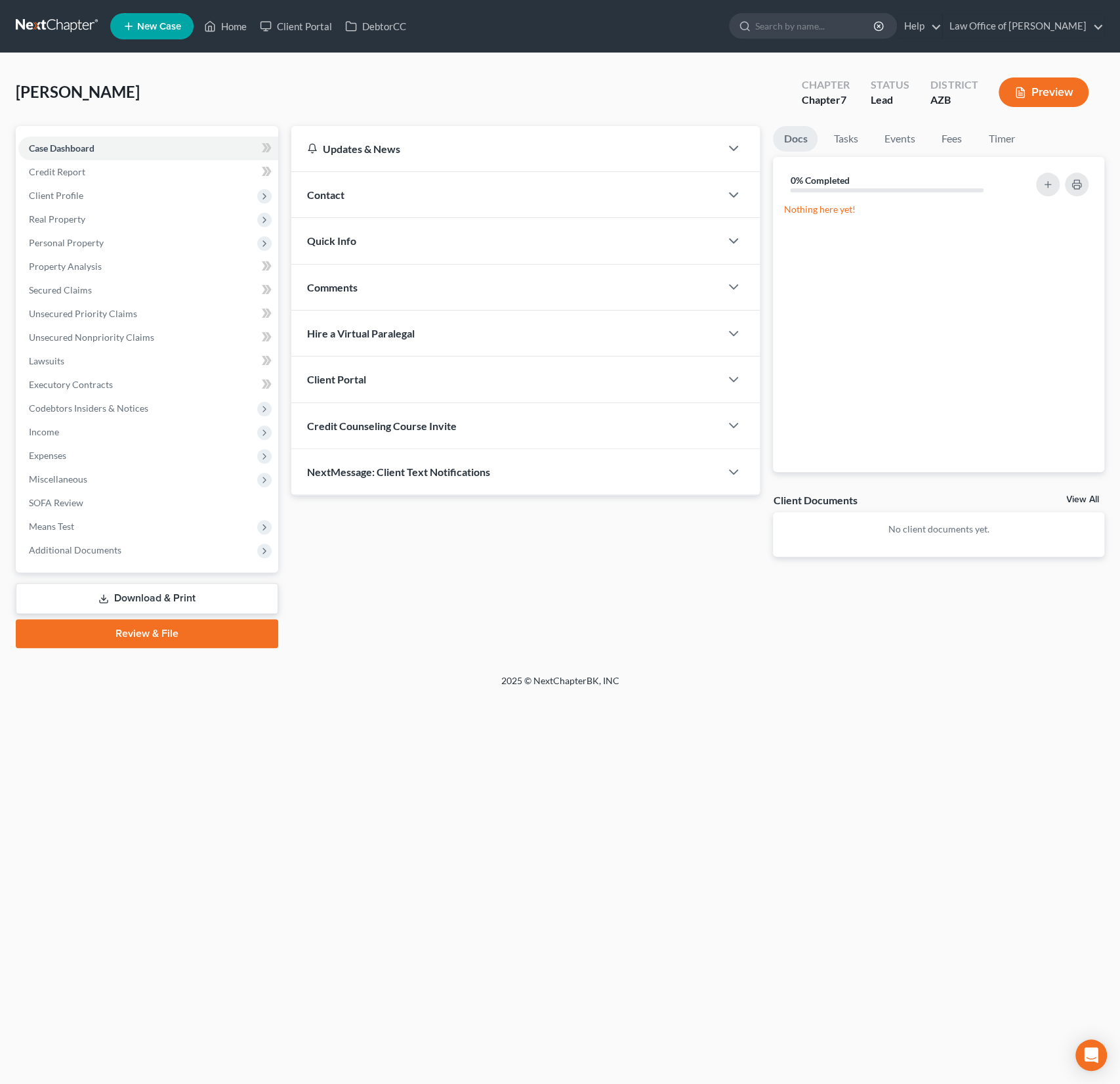
click at [368, 427] on span "Credit Counseling Course Invite" at bounding box center [381, 426] width 150 height 13
click at [373, 481] on input "text" at bounding box center [450, 477] width 286 height 25
paste input "mailto:ashleygentilini@gmail.com"
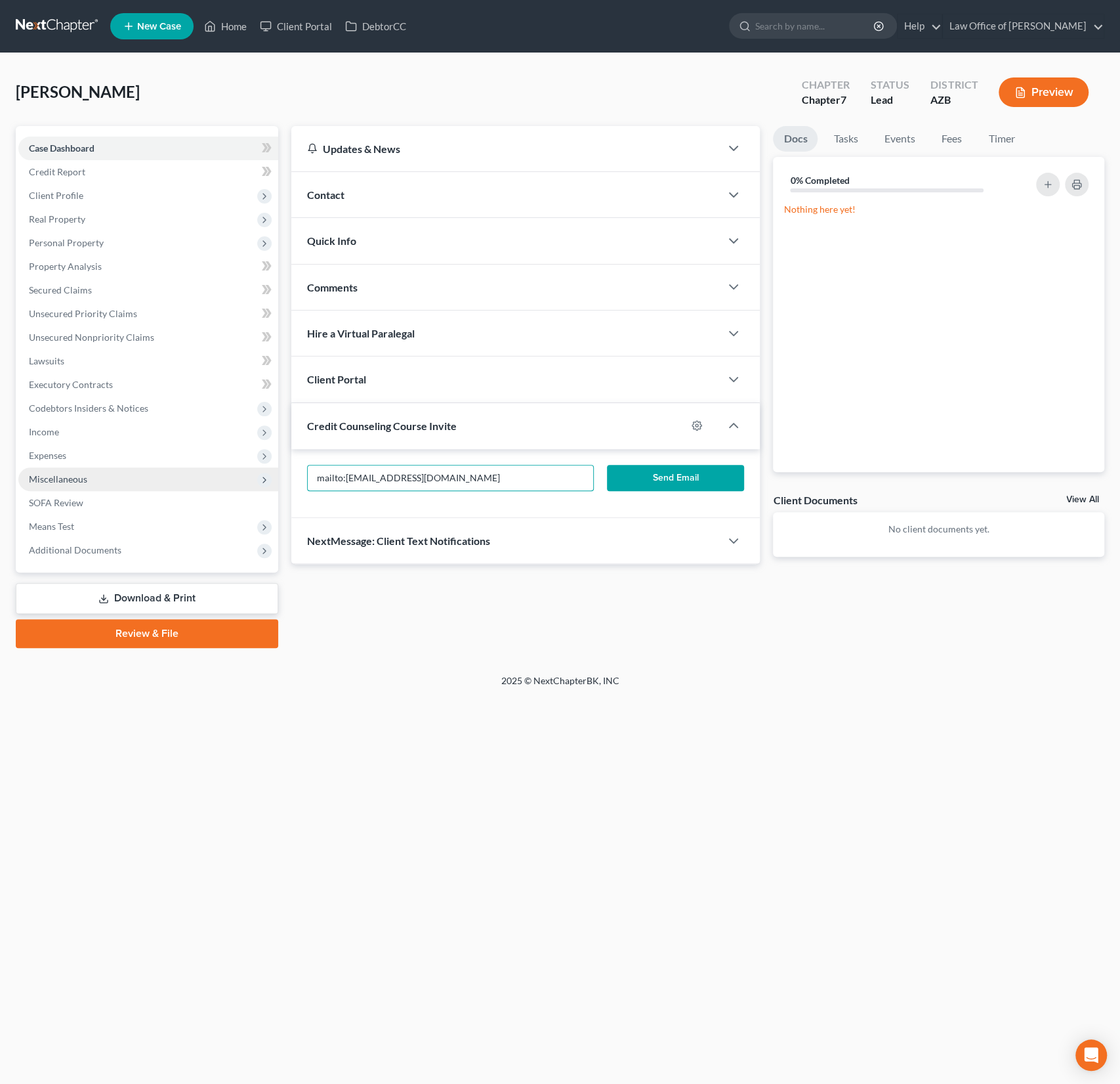
drag, startPoint x: 346, startPoint y: 474, endPoint x: 266, endPoint y: 473, distance: 80.0
click at [266, 473] on div "Petition Navigation Case Dashboard Payments Invoices Payments Payments Credit R…" at bounding box center [560, 387] width 1102 height 522
type input "ashleygentilini@gmail.com"
drag, startPoint x: 443, startPoint y: 477, endPoint x: 220, endPoint y: 474, distance: 223.0
click at [220, 474] on div "Petition Navigation Case Dashboard Payments Invoices Payments Payments Credit R…" at bounding box center [560, 387] width 1102 height 522
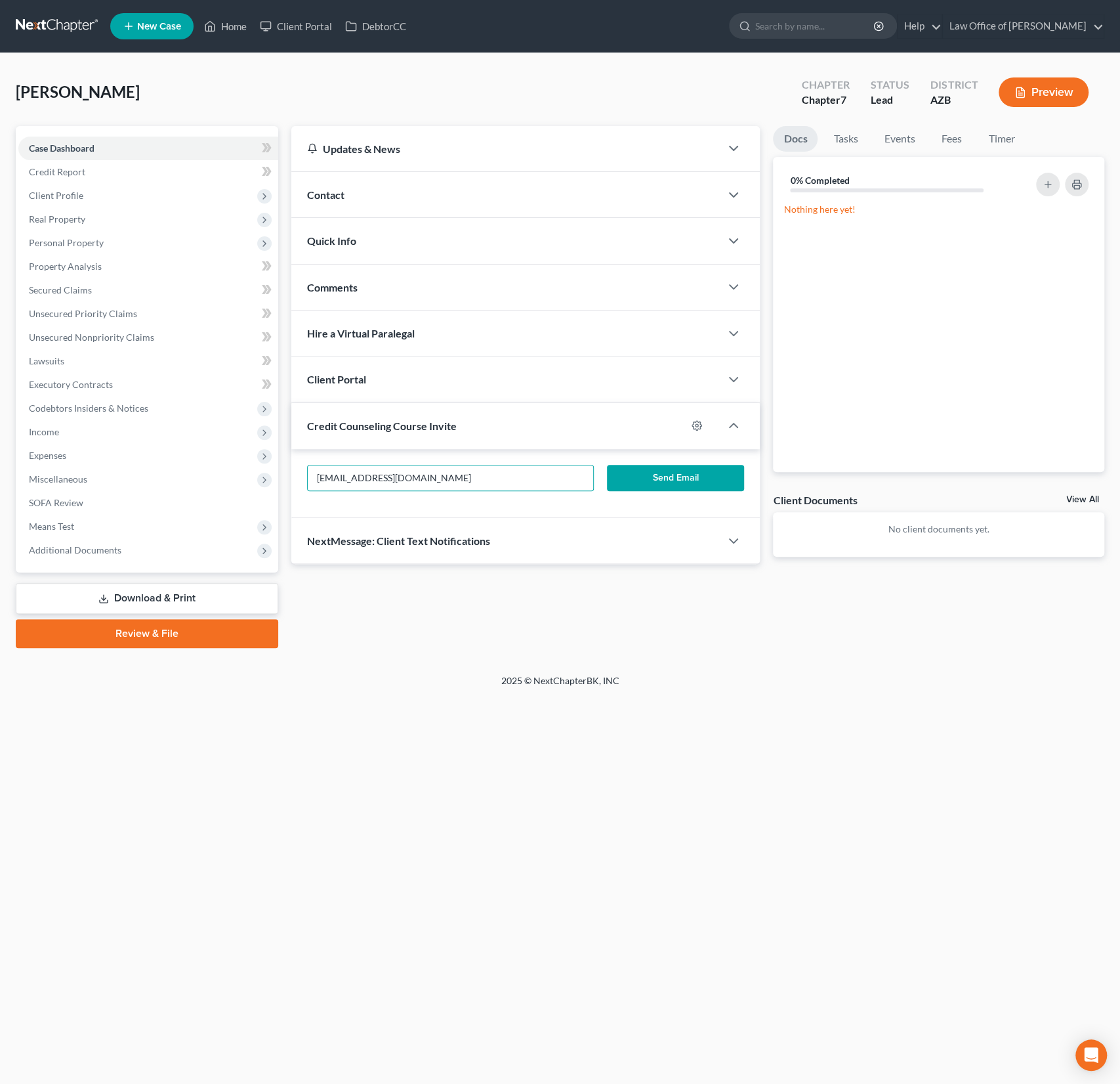
click at [688, 467] on button "Send Email" at bounding box center [675, 477] width 137 height 26
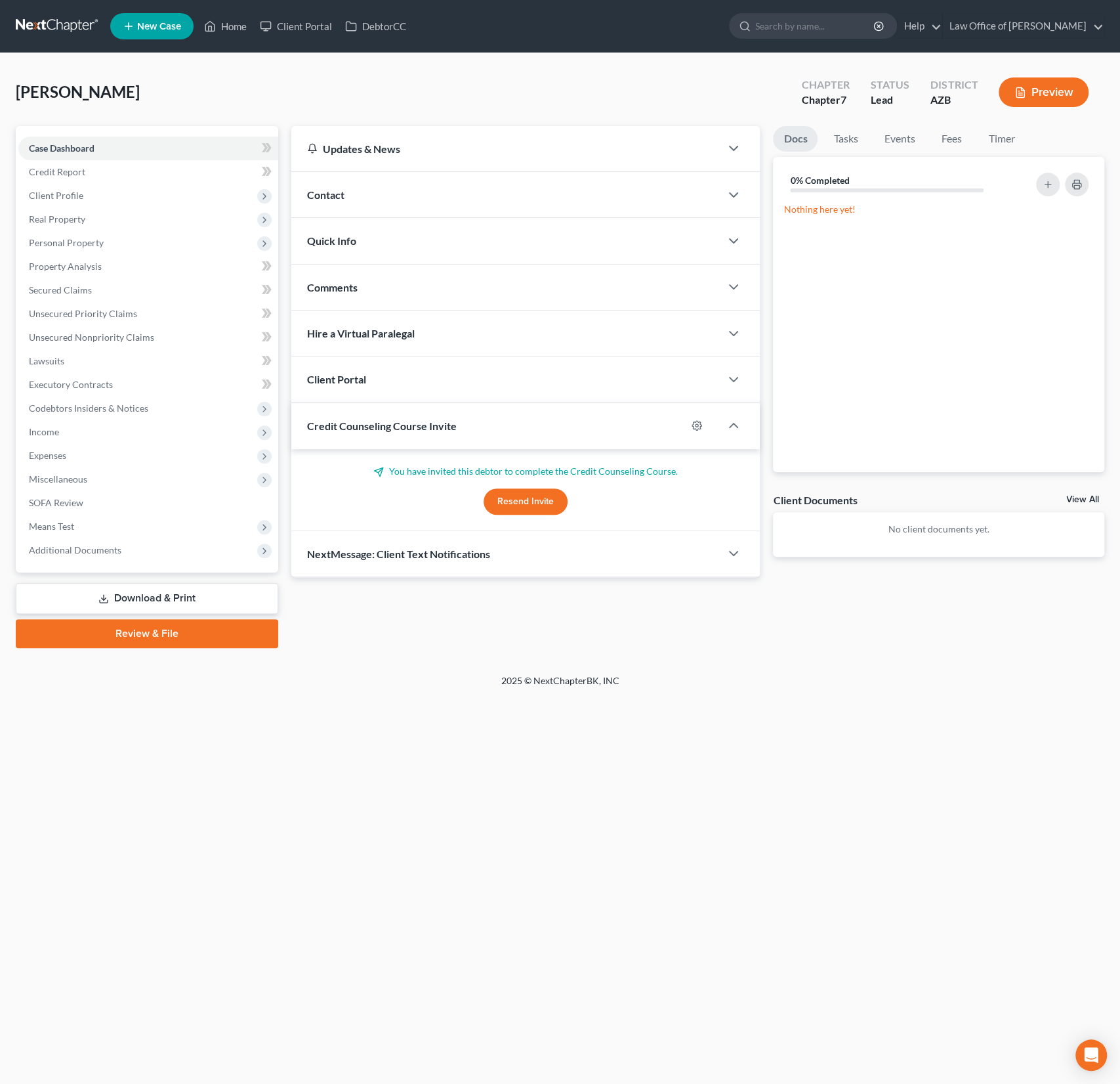
click at [379, 375] on div "Client Portal" at bounding box center [506, 378] width 430 height 45
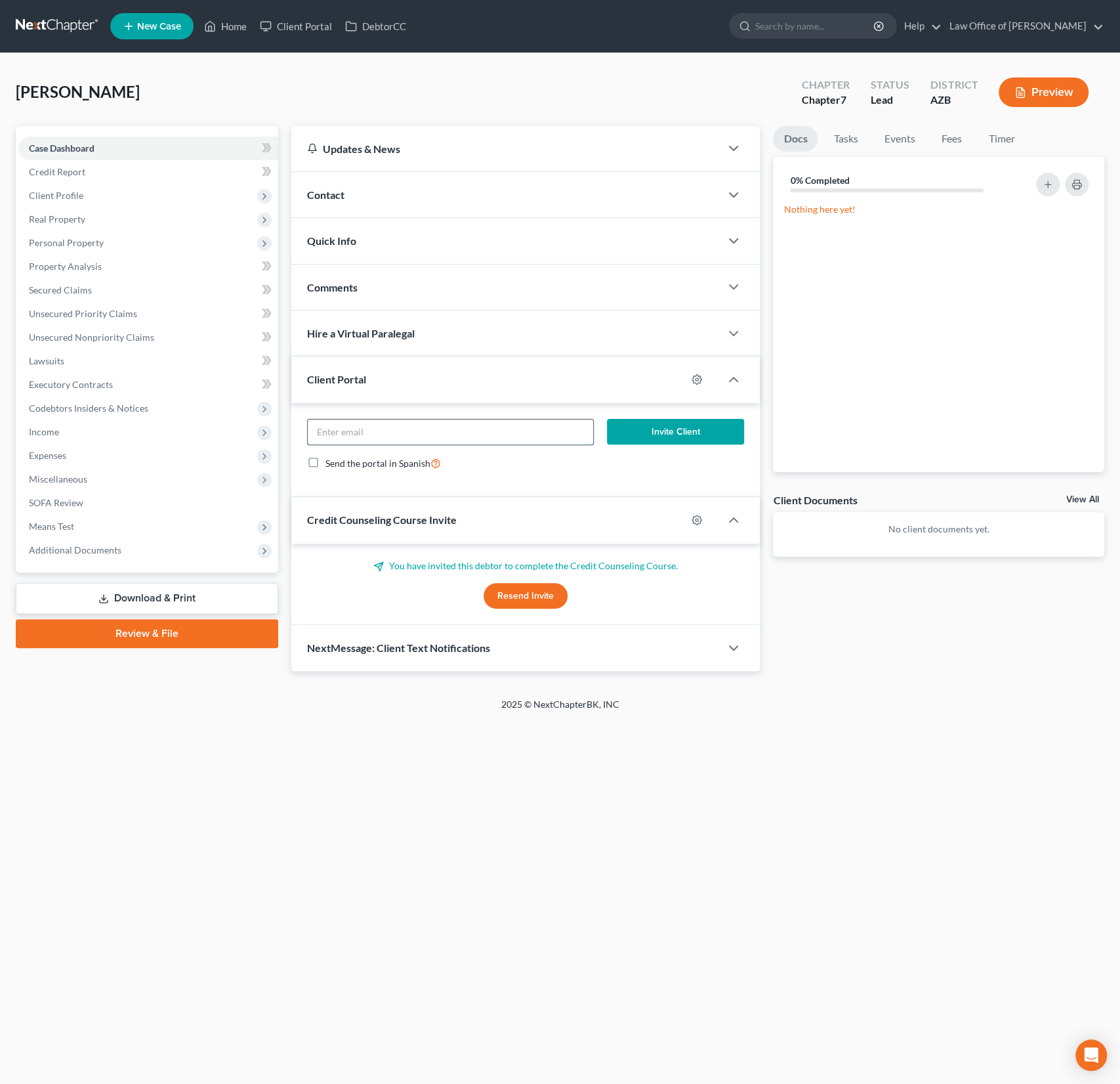
click at [360, 433] on input "email" at bounding box center [450, 431] width 286 height 25
paste input "ashleygentilini@gmail.com"
type input "ashleygentilini@gmail.com"
click at [650, 421] on button "Invite Client" at bounding box center [675, 431] width 137 height 26
